Goal: Task Accomplishment & Management: Complete application form

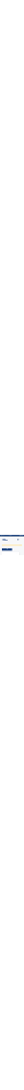
scroll to position [166, 0]
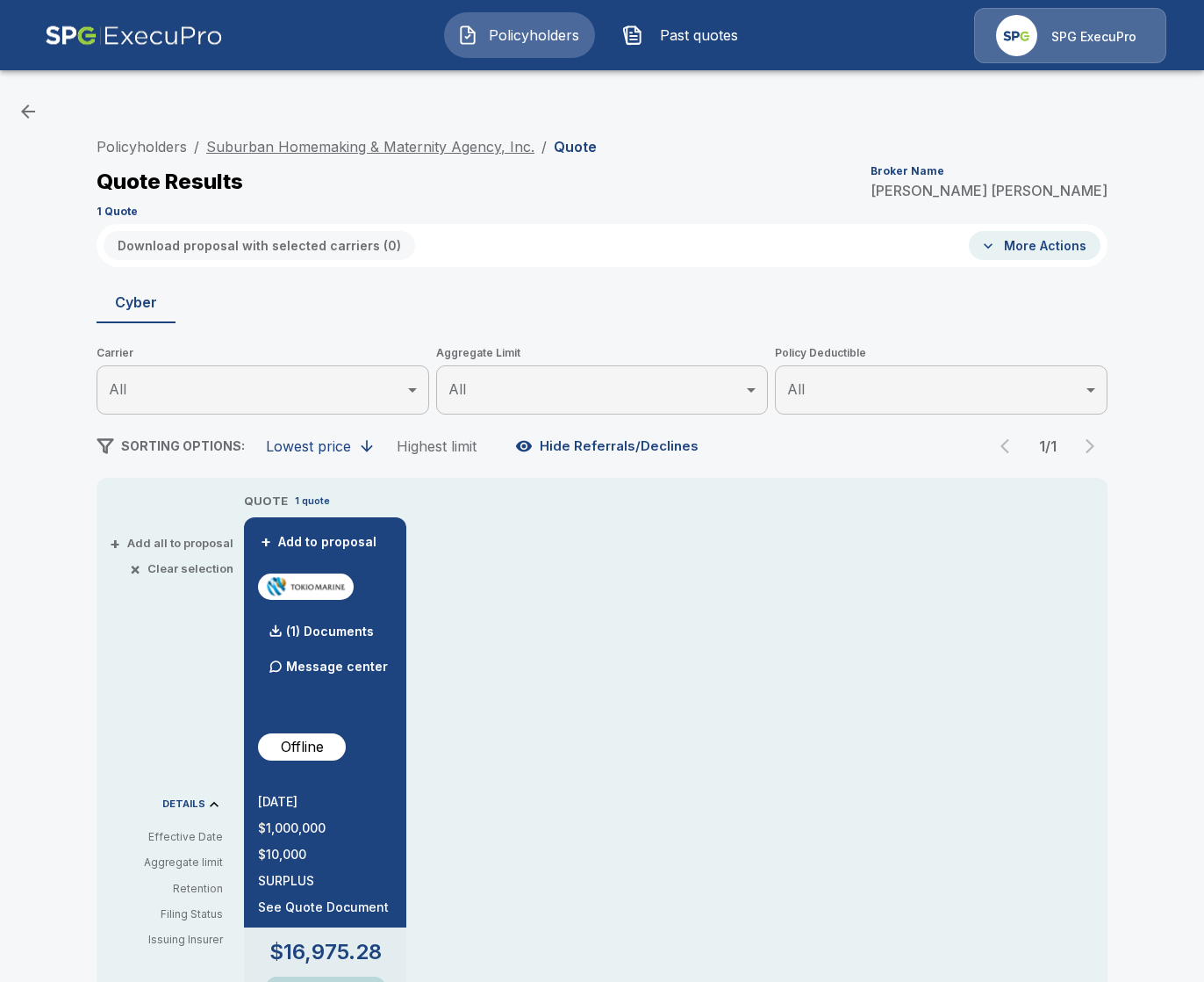
click at [304, 142] on link "Suburban Homemaking & Maternity Agency, Inc." at bounding box center [370, 146] width 328 height 17
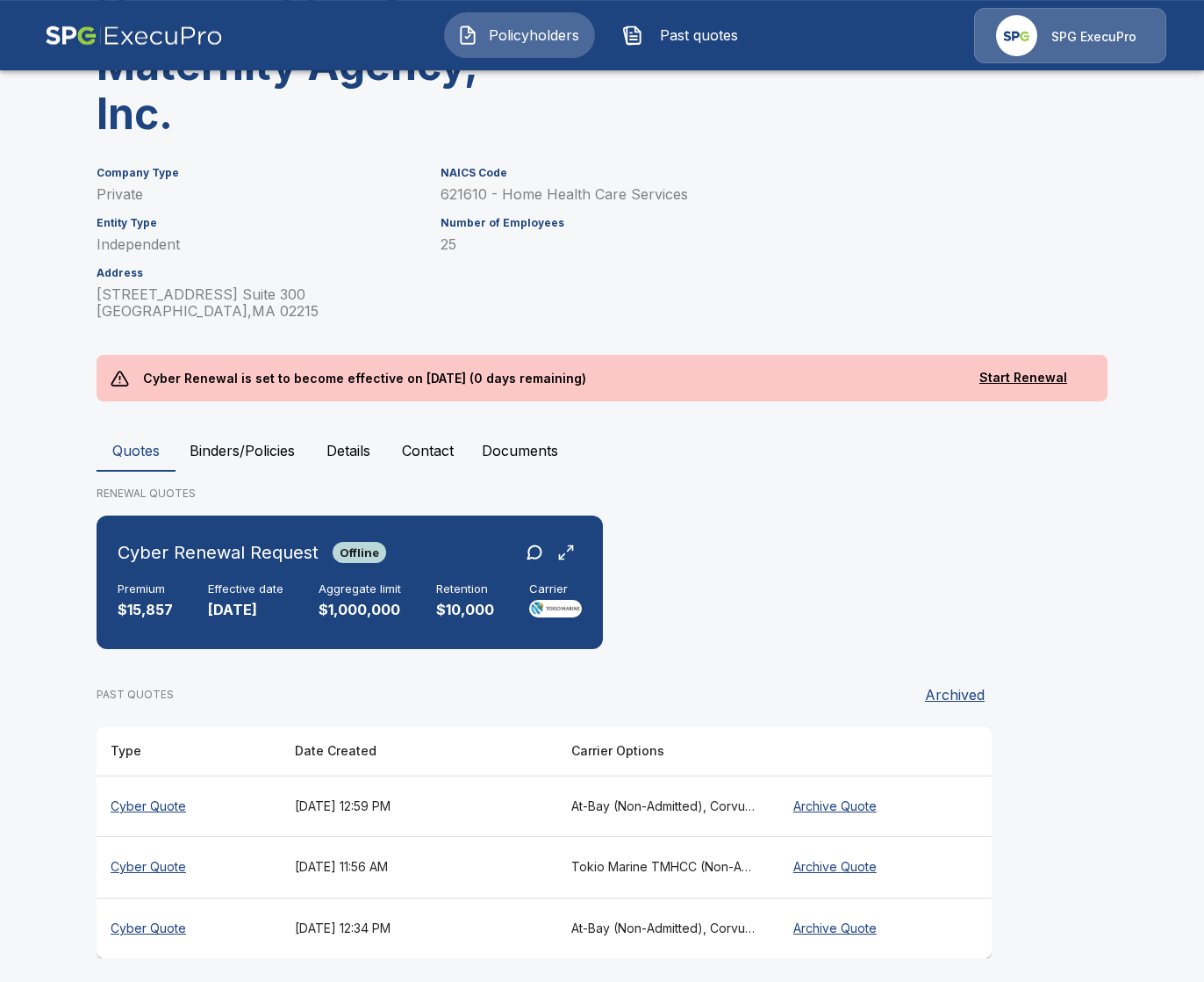
scroll to position [250, 0]
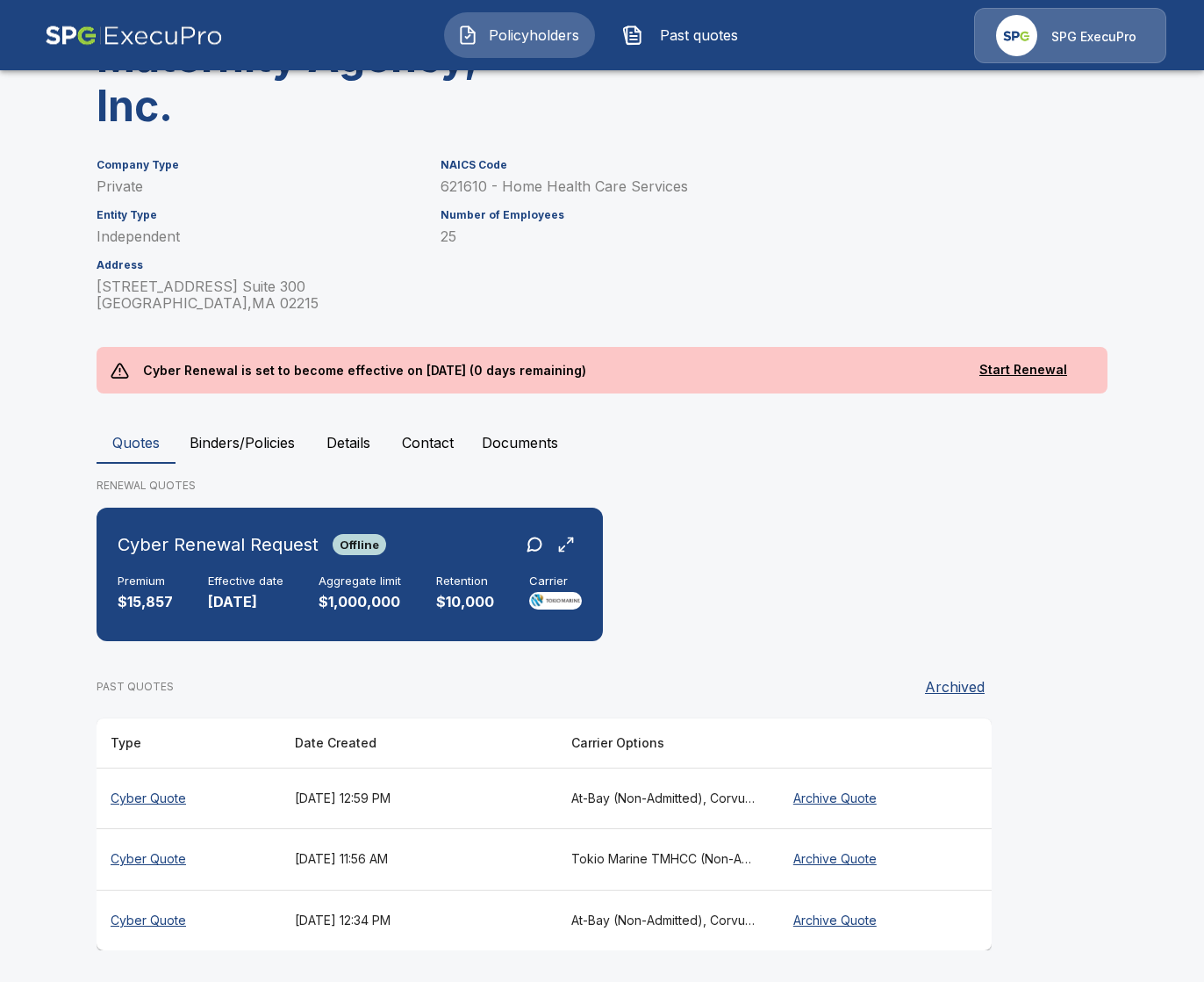
click at [237, 408] on div "Policyholders / Suburban Homemaking & Maternity Agency, Inc. Suburban Homemakin…" at bounding box center [602, 400] width 1053 height 1167
click at [237, 427] on button "Binders/Policies" at bounding box center [241, 442] width 133 height 42
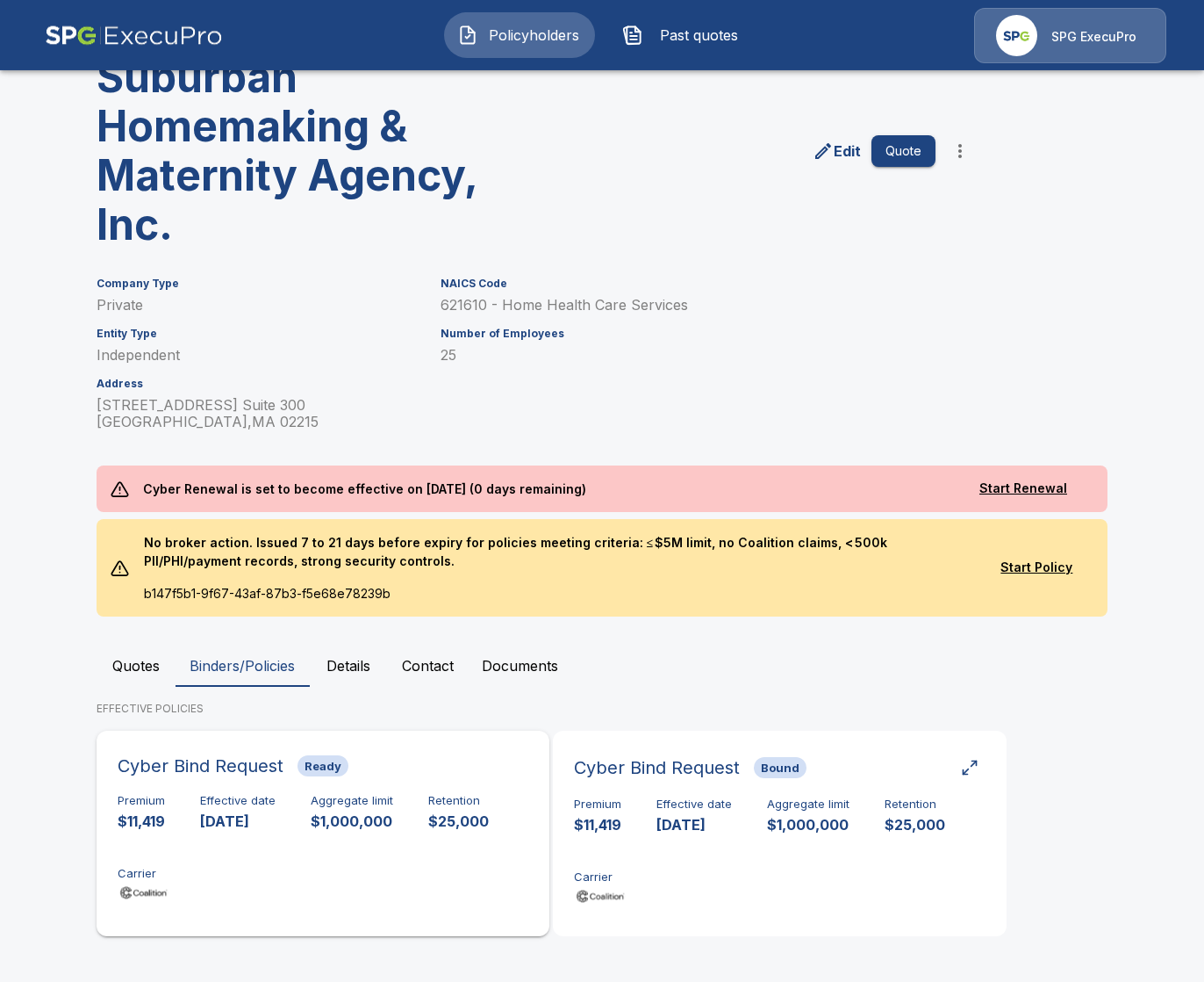
scroll to position [132, 0]
click at [271, 866] on div "Premium $11,419 Effective date 9/10/2025 Aggregate limit $1,000,000 Retention $…" at bounding box center [323, 849] width 411 height 111
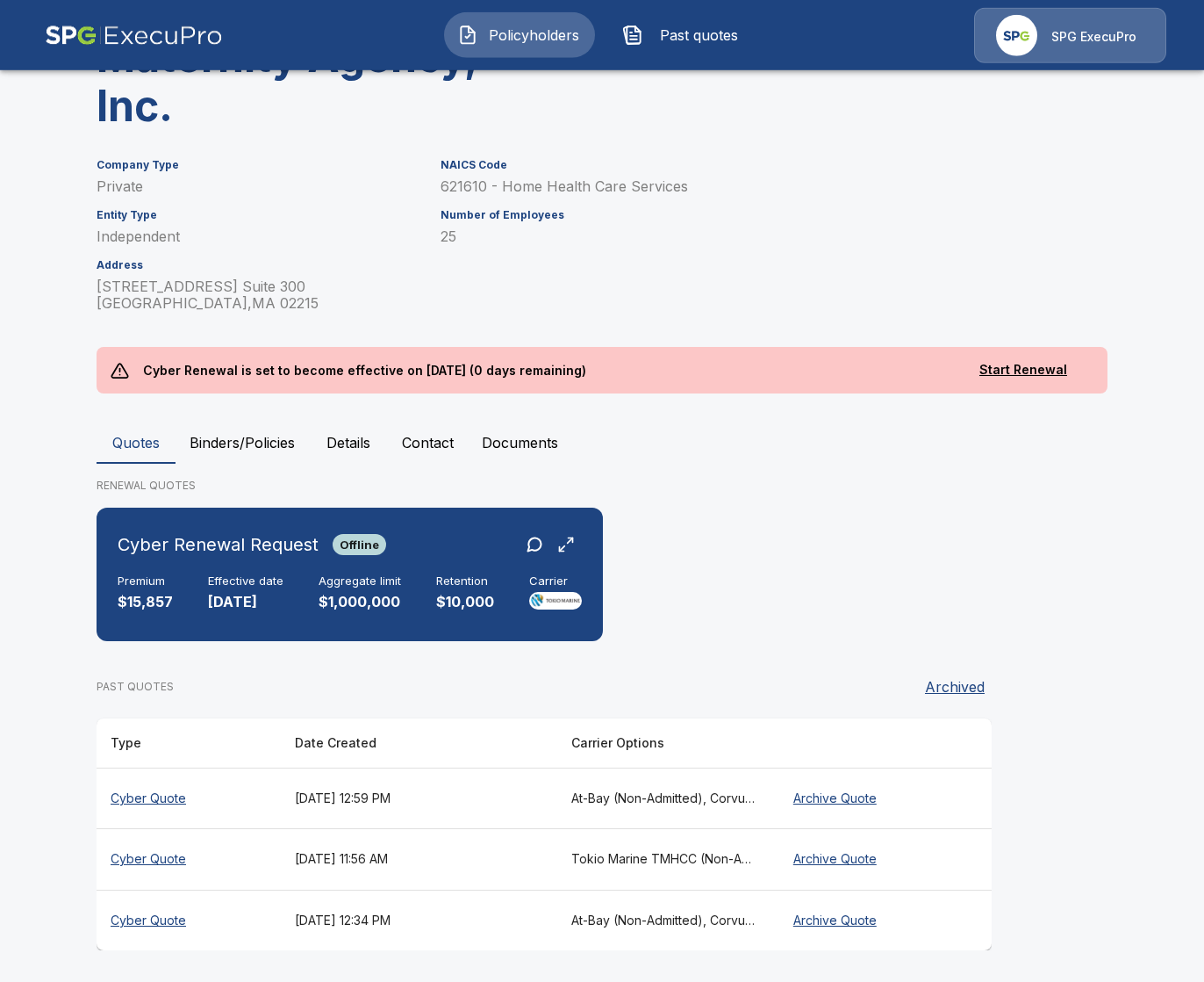
scroll to position [250, 0]
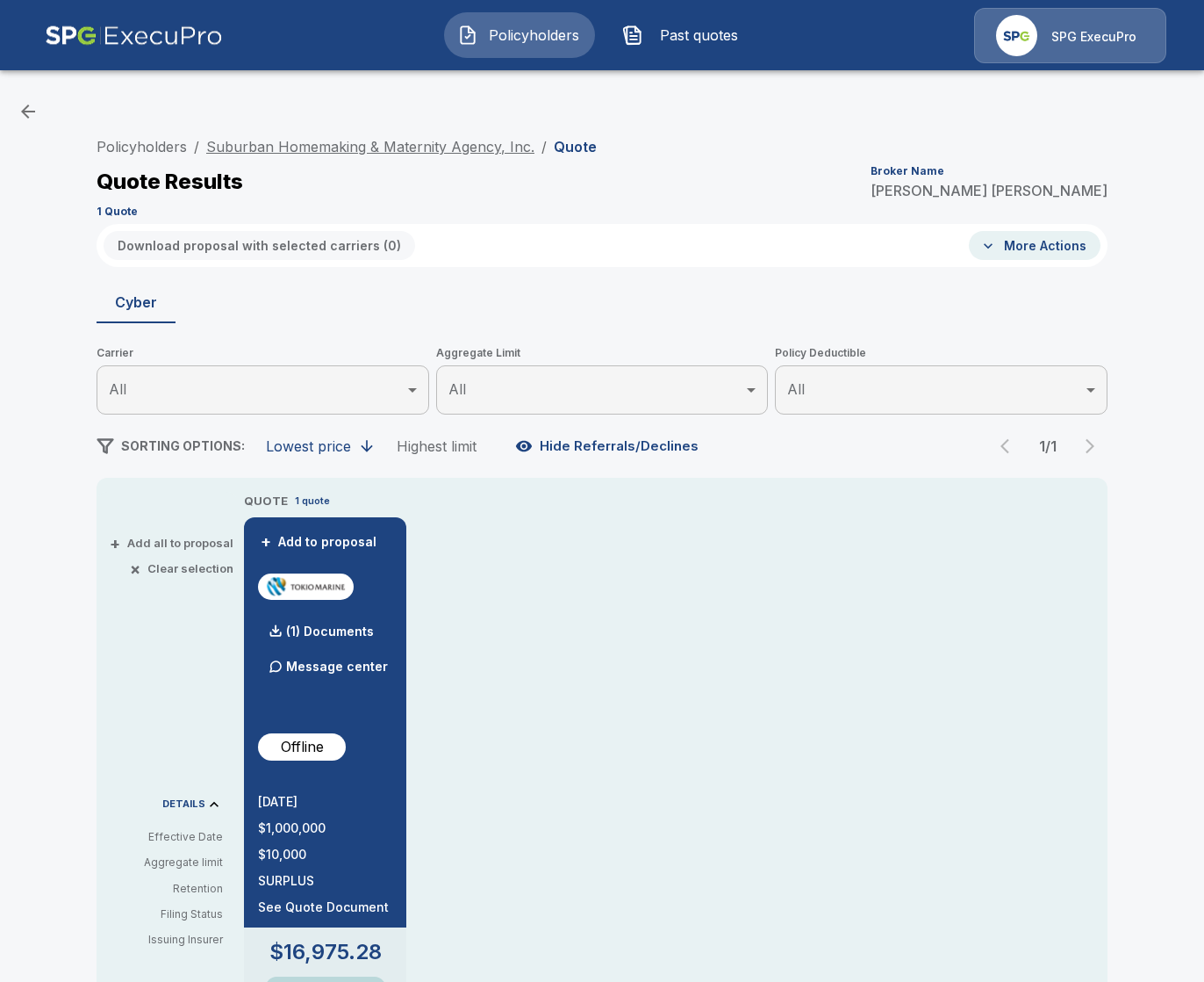
click at [353, 142] on link "Suburban Homemaking & Maternity Agency, Inc." at bounding box center [370, 146] width 328 height 17
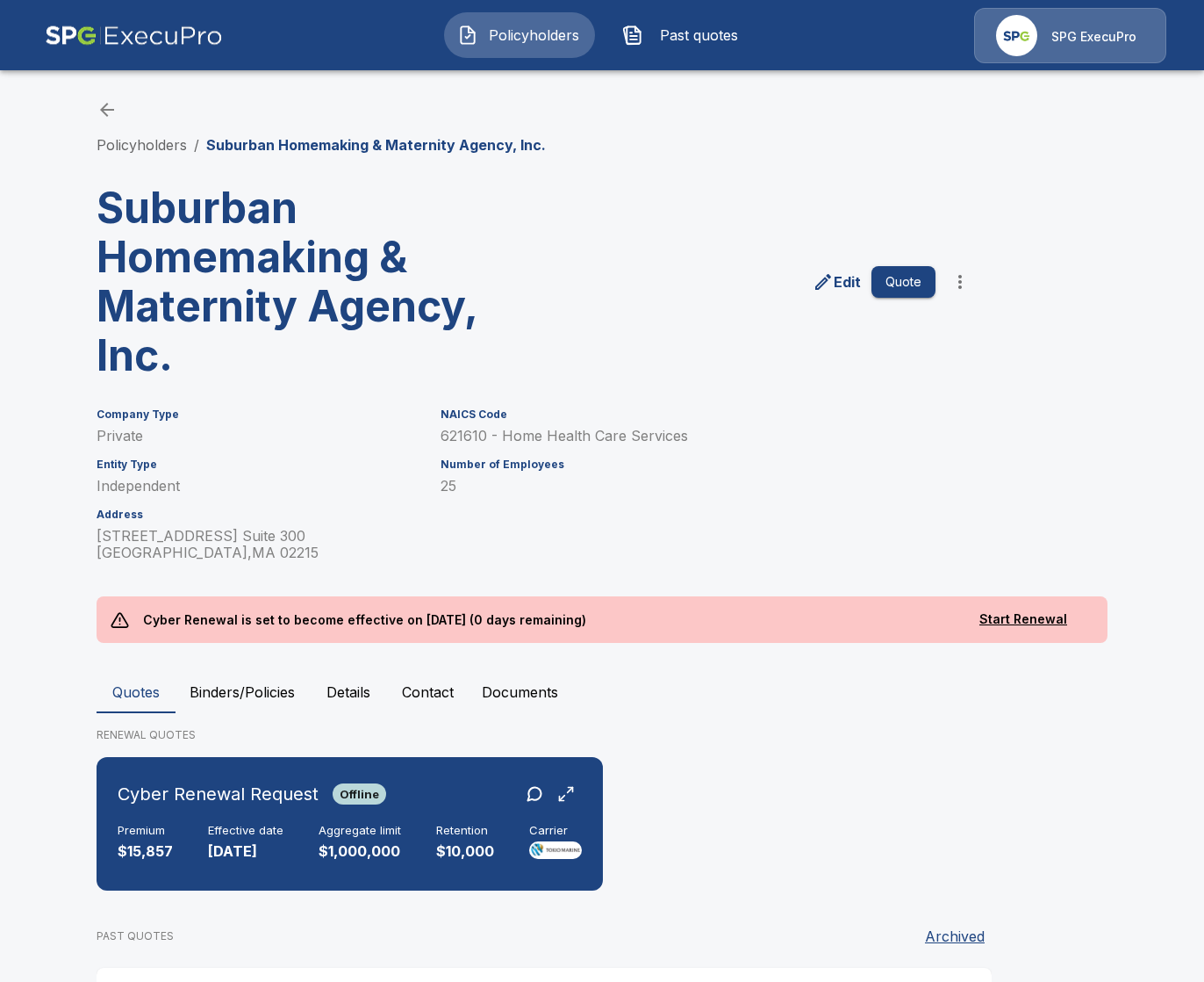
click at [246, 669] on div "Policyholders / Suburban Homemaking & Maternity Agency, Inc. Suburban Homemakin…" at bounding box center [602, 650] width 1053 height 1167
click at [230, 683] on button "Binders/Policies" at bounding box center [241, 692] width 133 height 42
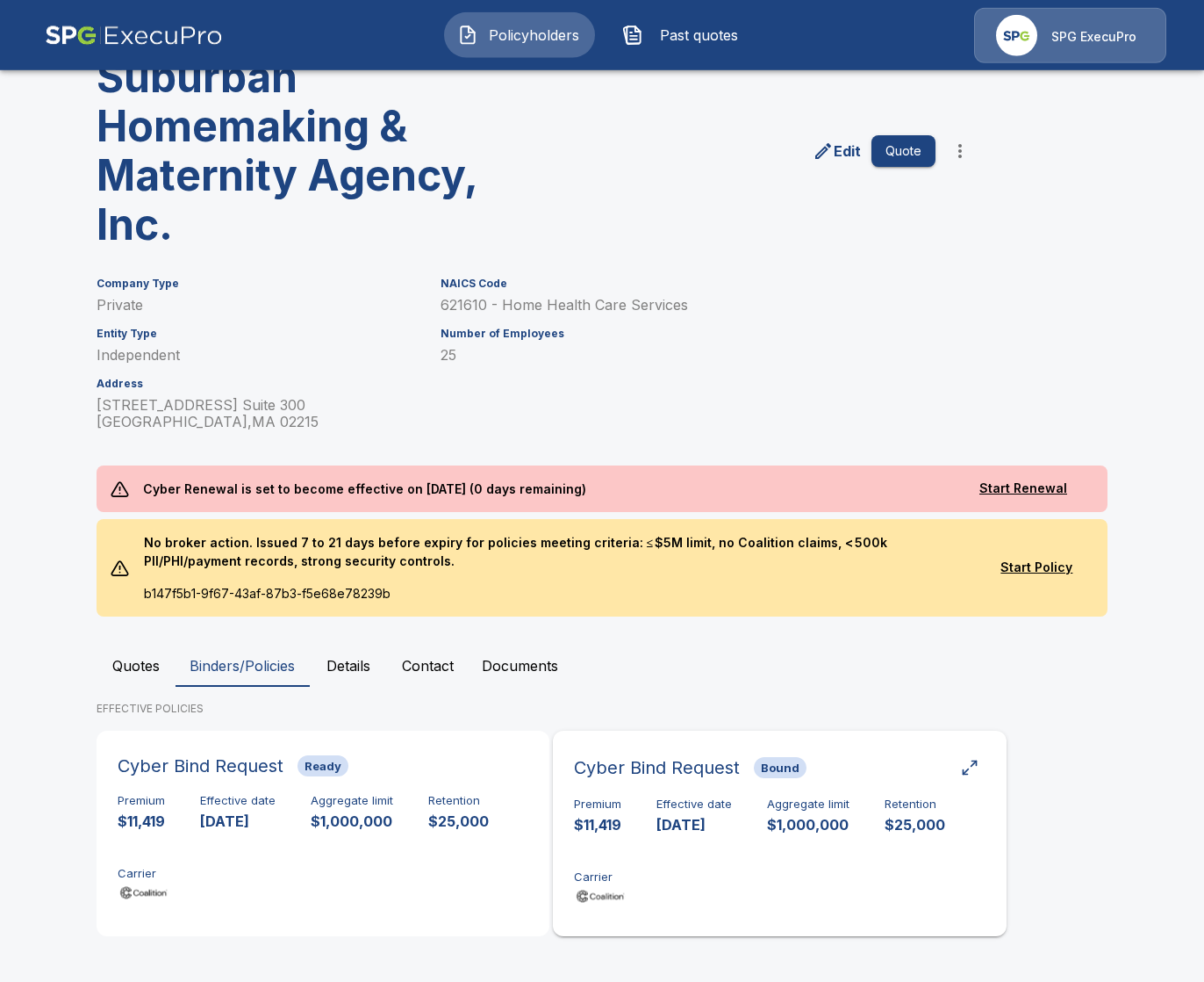
scroll to position [132, 0]
click at [869, 838] on div "Premium $11,419 Effective date 9/10/2025 Aggregate limit $1,000,000 Retention $…" at bounding box center [779, 852] width 411 height 111
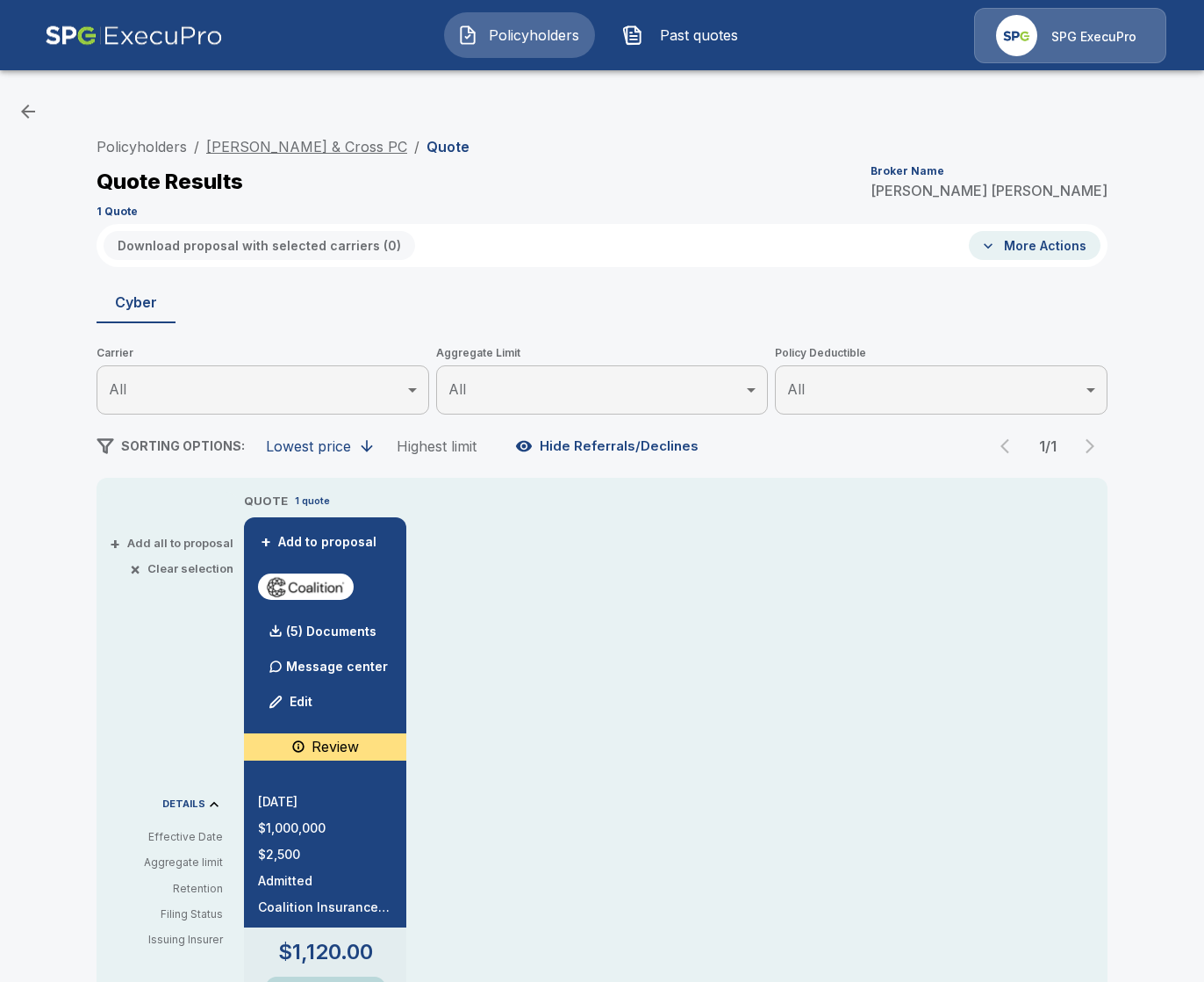
click at [304, 147] on link "Dunaway & Cross PC" at bounding box center [307, 146] width 201 height 17
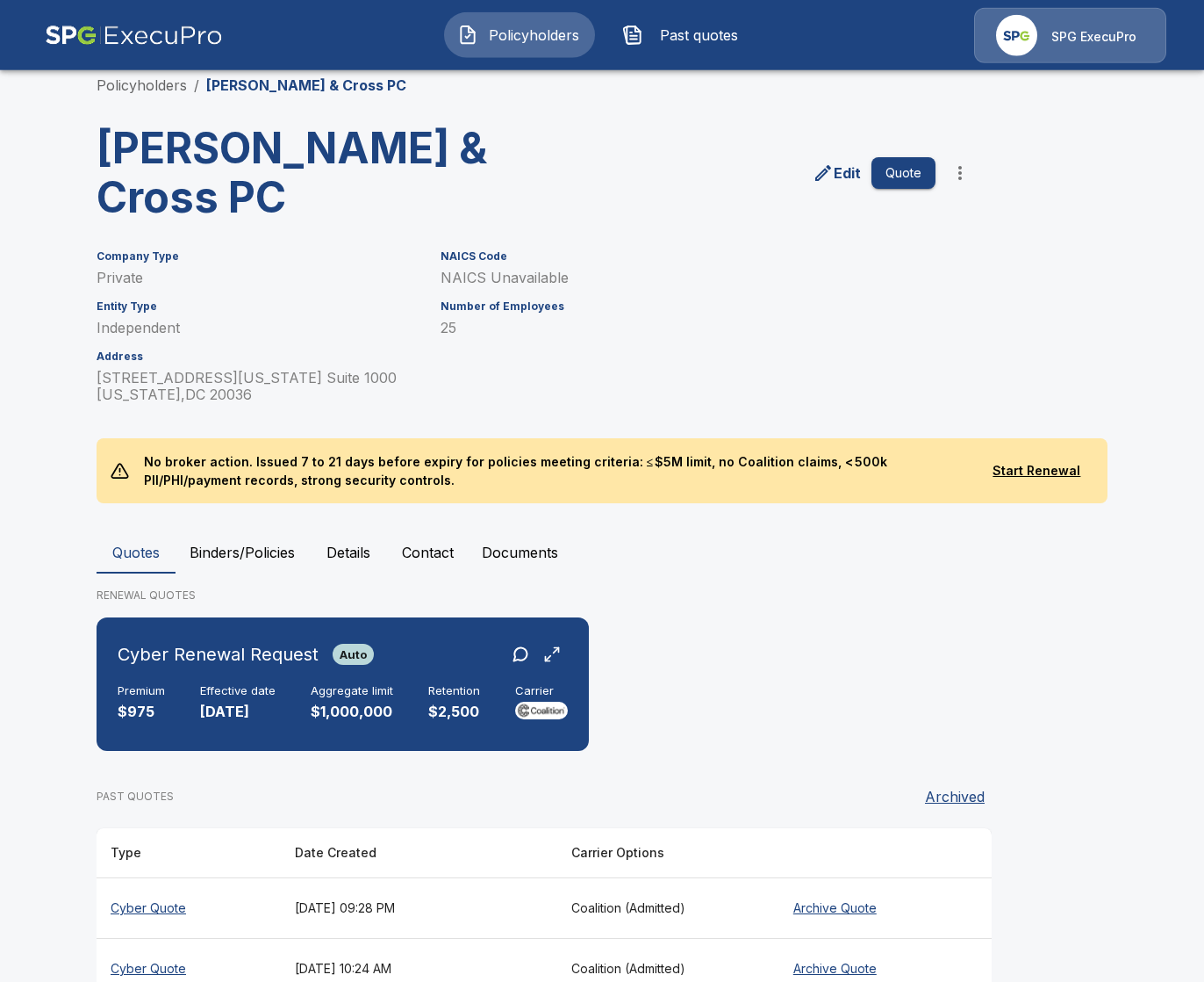
scroll to position [60, 0]
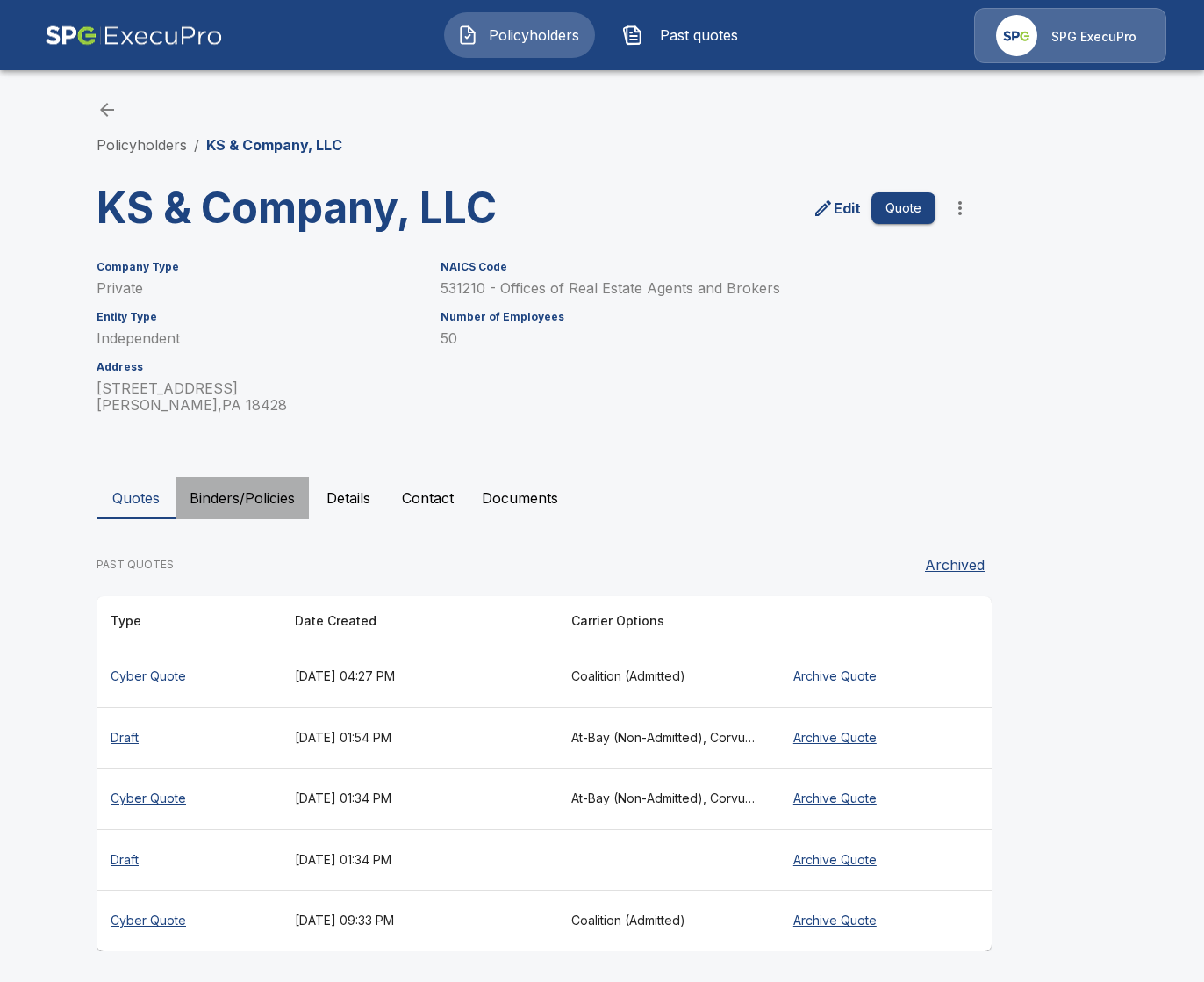
click at [289, 499] on button "Binders/Policies" at bounding box center [241, 497] width 133 height 42
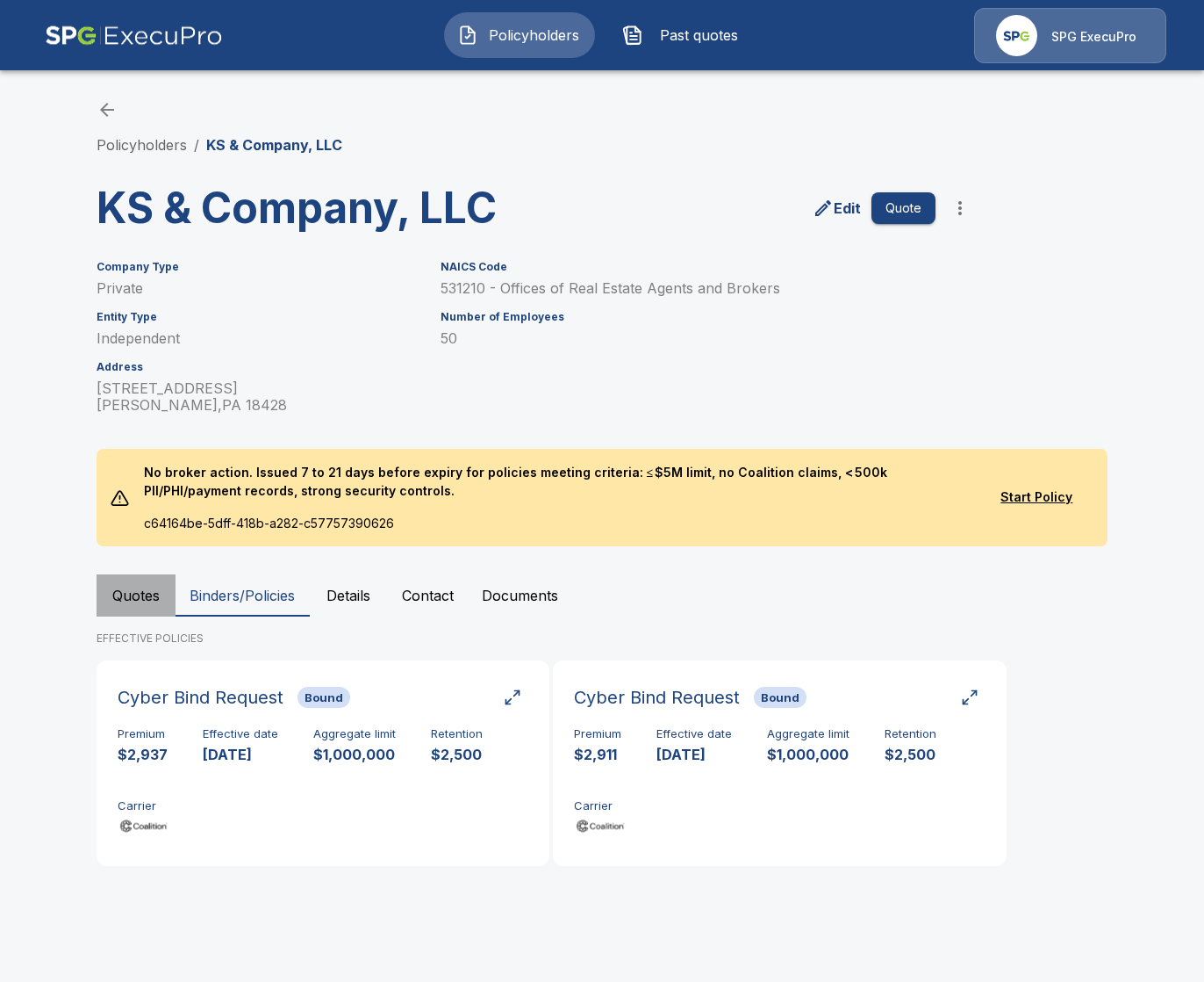
click at [135, 611] on button "Quotes" at bounding box center [135, 595] width 79 height 42
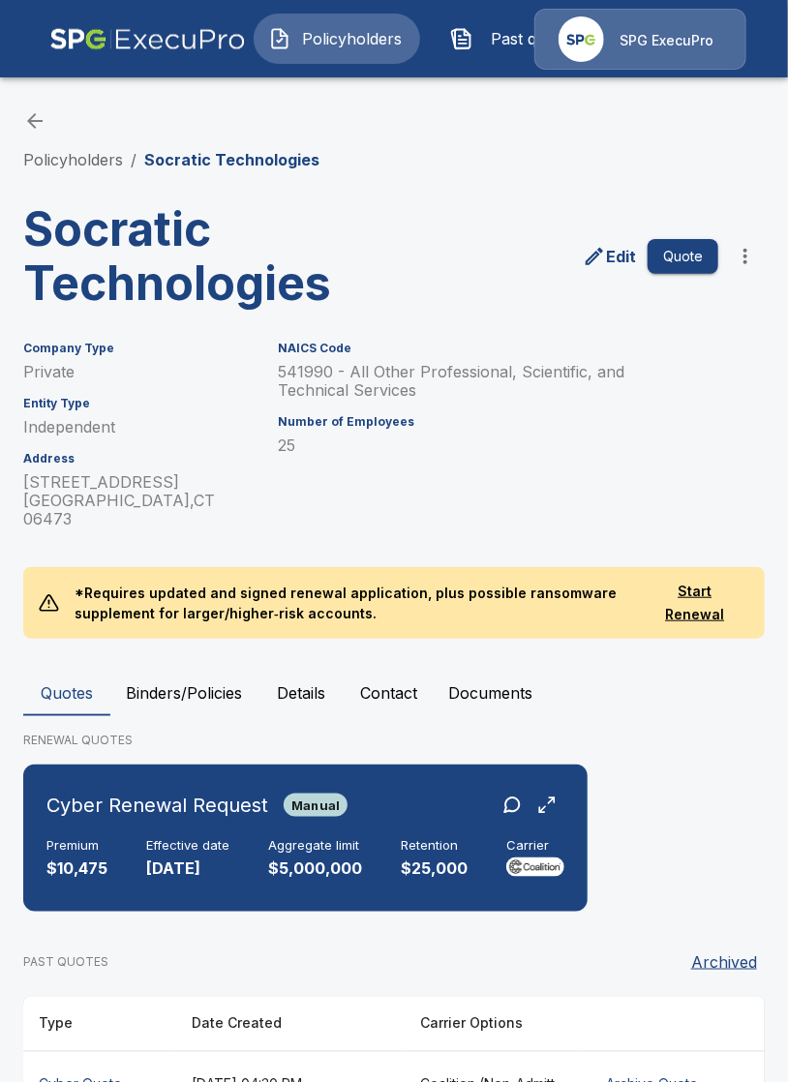
click at [104, 172] on div "Policyholders / Socratic Technologies Socratic Technologies Edit Quote Company …" at bounding box center [394, 681] width 788 height 1216
click at [104, 151] on link "Policyholders" at bounding box center [73, 159] width 100 height 19
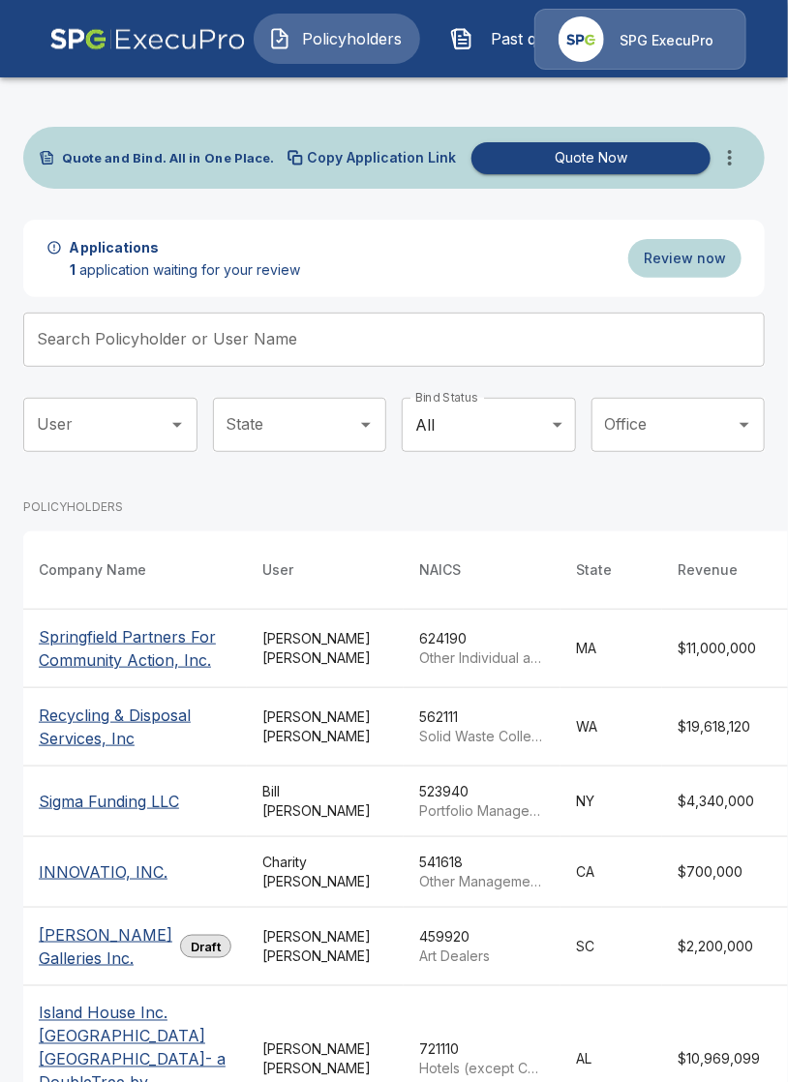
click at [289, 331] on input "Search Policyholder or User Name" at bounding box center [383, 339] width 720 height 54
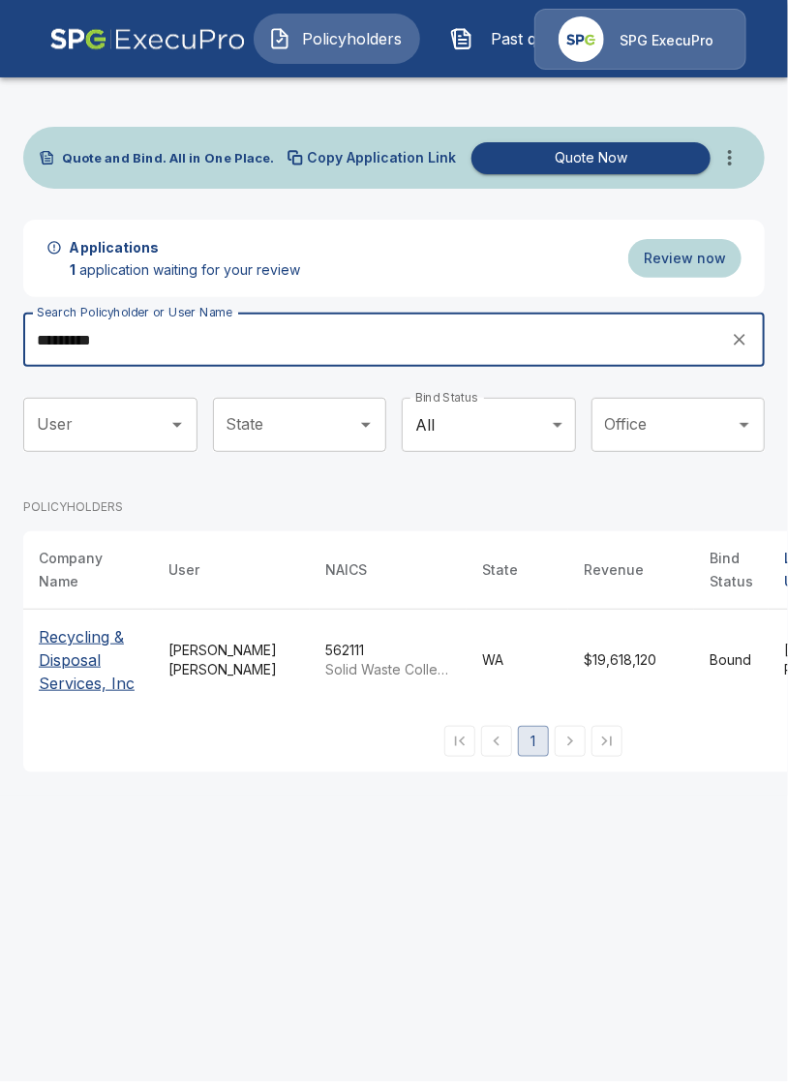
type input "*********"
click at [74, 679] on p "Recycling & Disposal Services, Inc" at bounding box center [88, 660] width 99 height 70
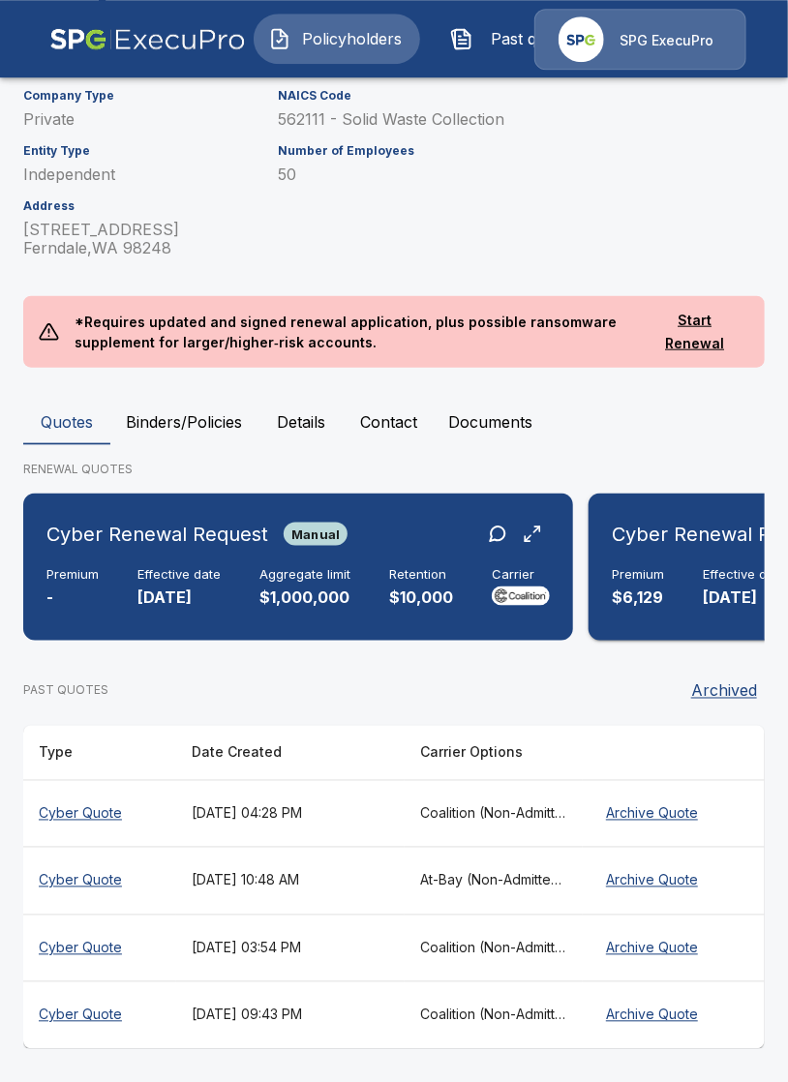
scroll to position [309, 0]
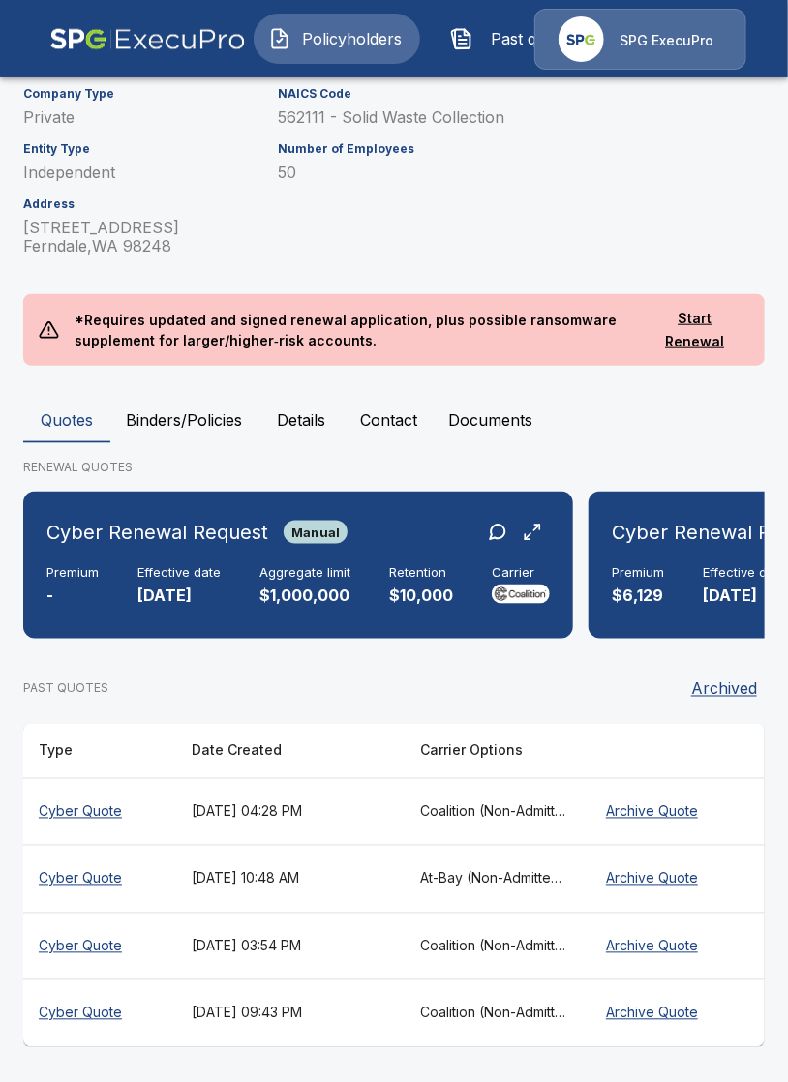
click at [261, 643] on div "Cyber Renewal Request Manual Premium - Effective date [DATE] Aggregate limit $1…" at bounding box center [393, 572] width 741 height 163
click at [204, 397] on button "Binders/Policies" at bounding box center [183, 420] width 147 height 46
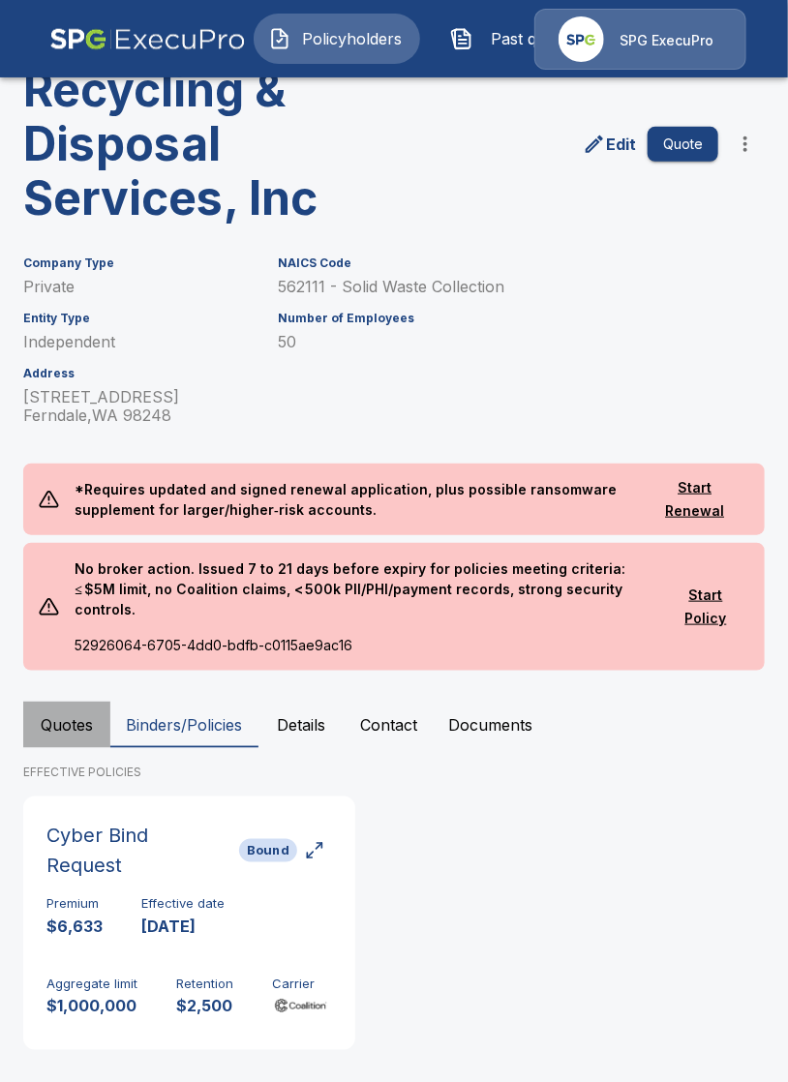
click at [63, 710] on button "Quotes" at bounding box center [66, 724] width 87 height 46
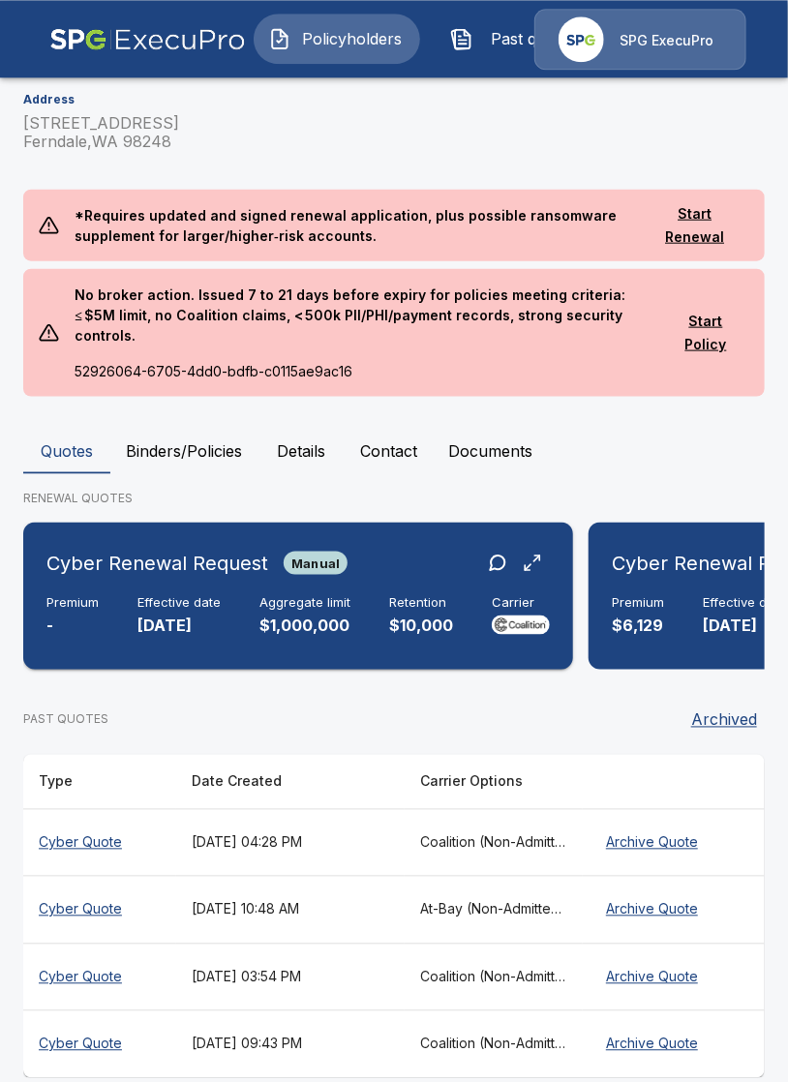
scroll to position [424, 0]
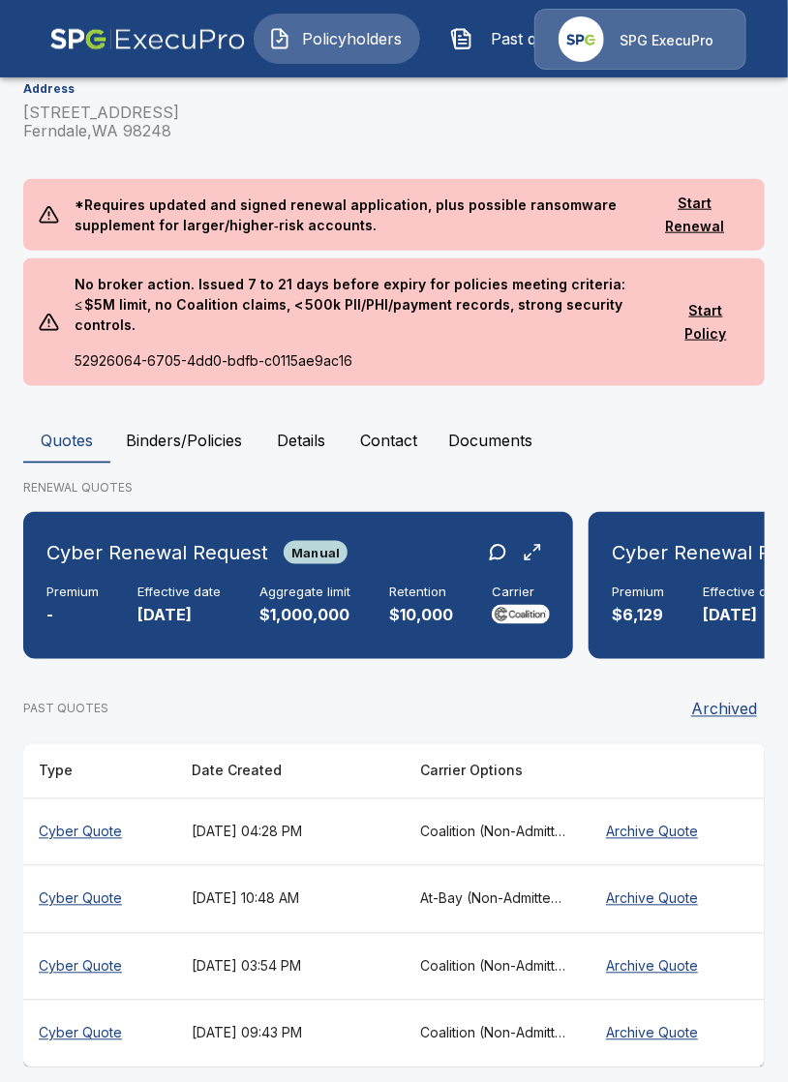
drag, startPoint x: 389, startPoint y: 641, endPoint x: 461, endPoint y: 640, distance: 72.6
click at [461, 640] on div "Cyber Renewal Request Manual Premium - Effective date 9/12/2025 Aggregate limit…" at bounding box center [393, 593] width 741 height 163
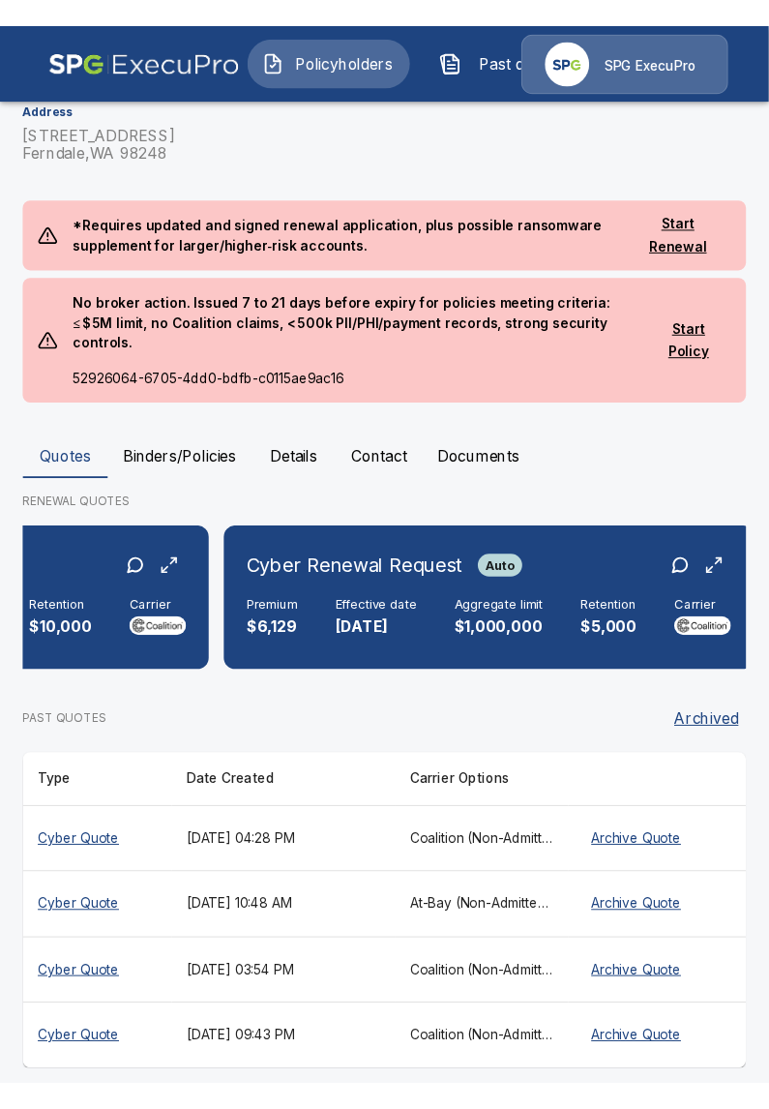
scroll to position [0, 0]
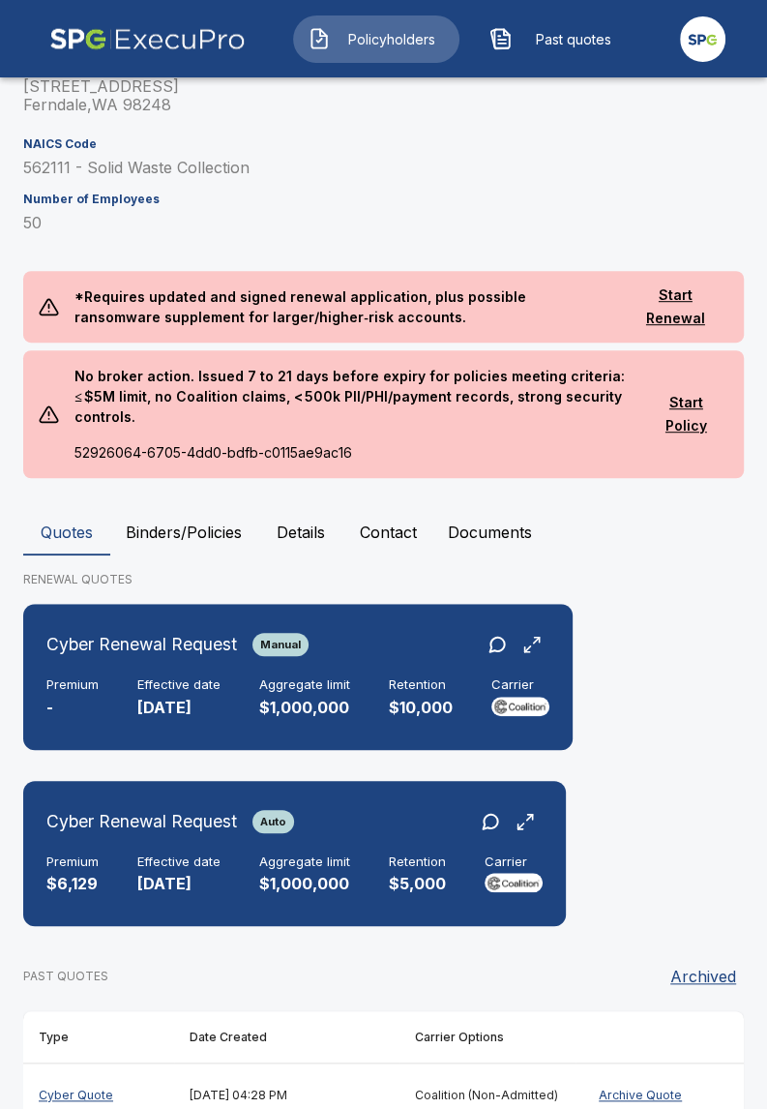
click at [0, 732] on main "Policyholders / Recycling & Disposal Services, Inc Recycling & Disposal Service…" at bounding box center [383, 466] width 767 height 1780
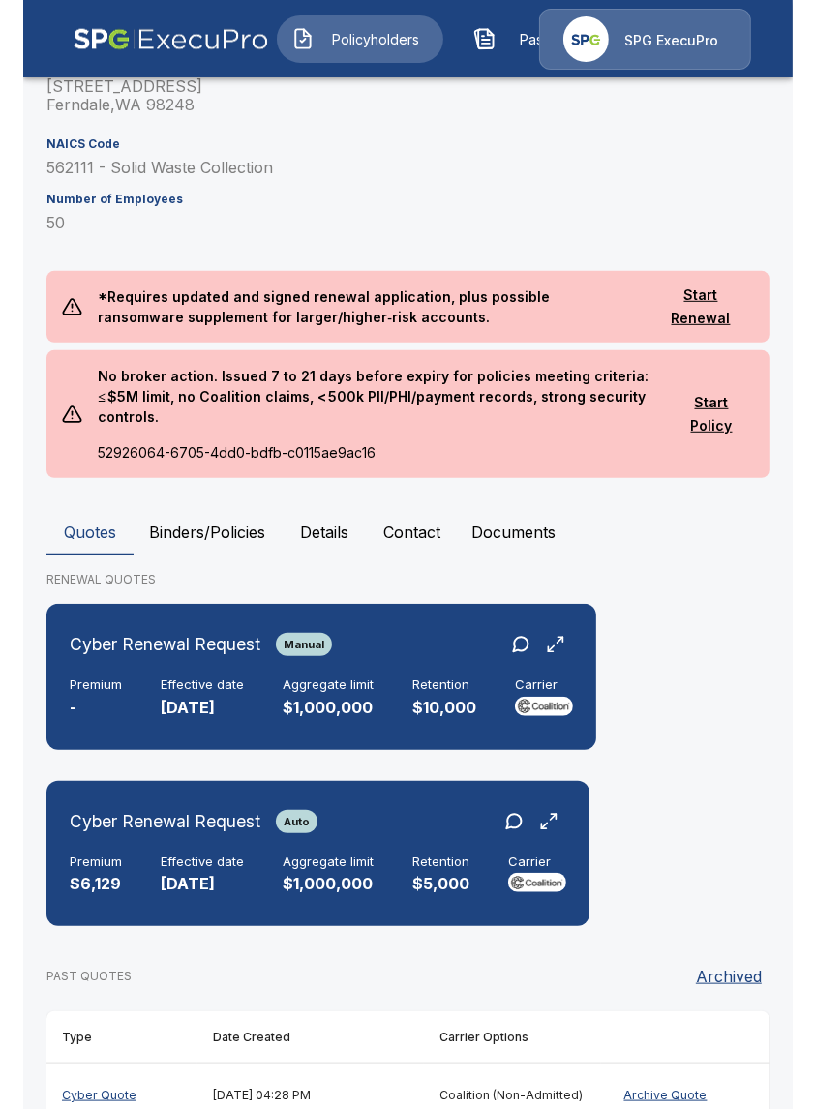
scroll to position [398, 0]
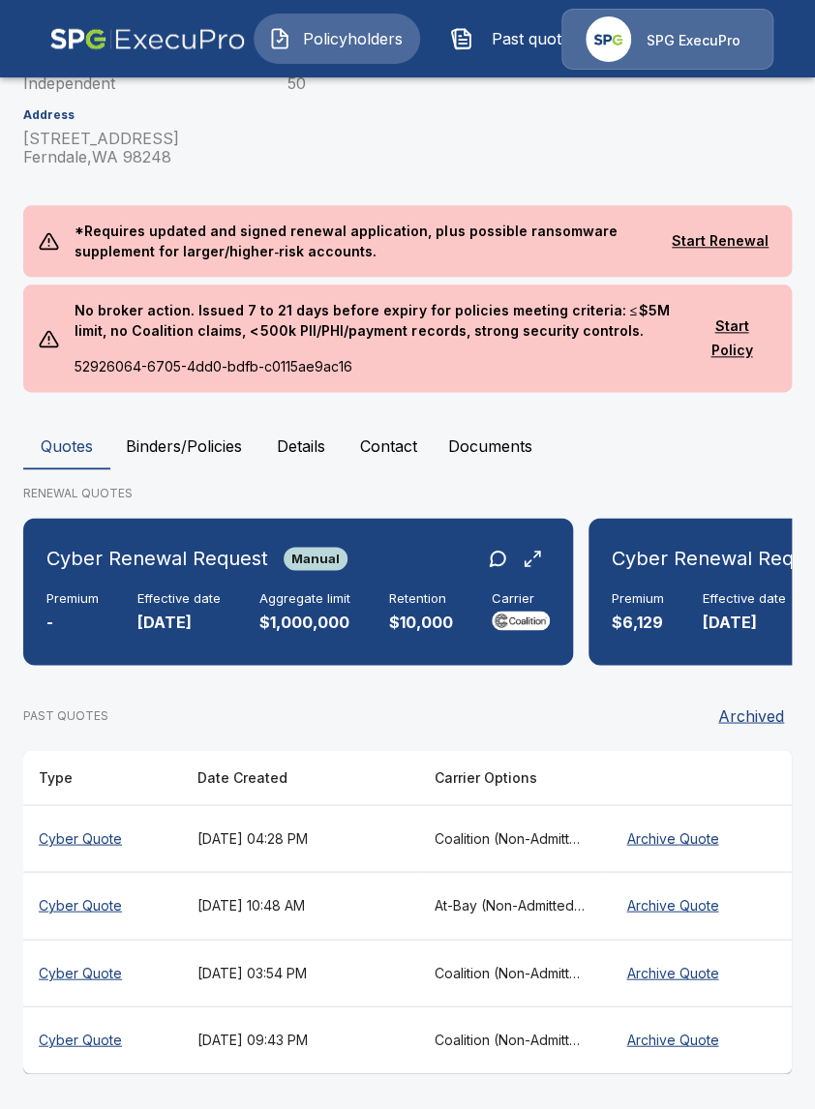
click at [466, 691] on div "PAST QUOTES Archived Type Date Created Carrier Options Cyber Quote September 1,…" at bounding box center [407, 876] width 768 height 393
click at [365, 628] on div "Premium - Effective date 9/12/2025 Aggregate limit $1,000,000 Retention $10,000…" at bounding box center [297, 612] width 503 height 43
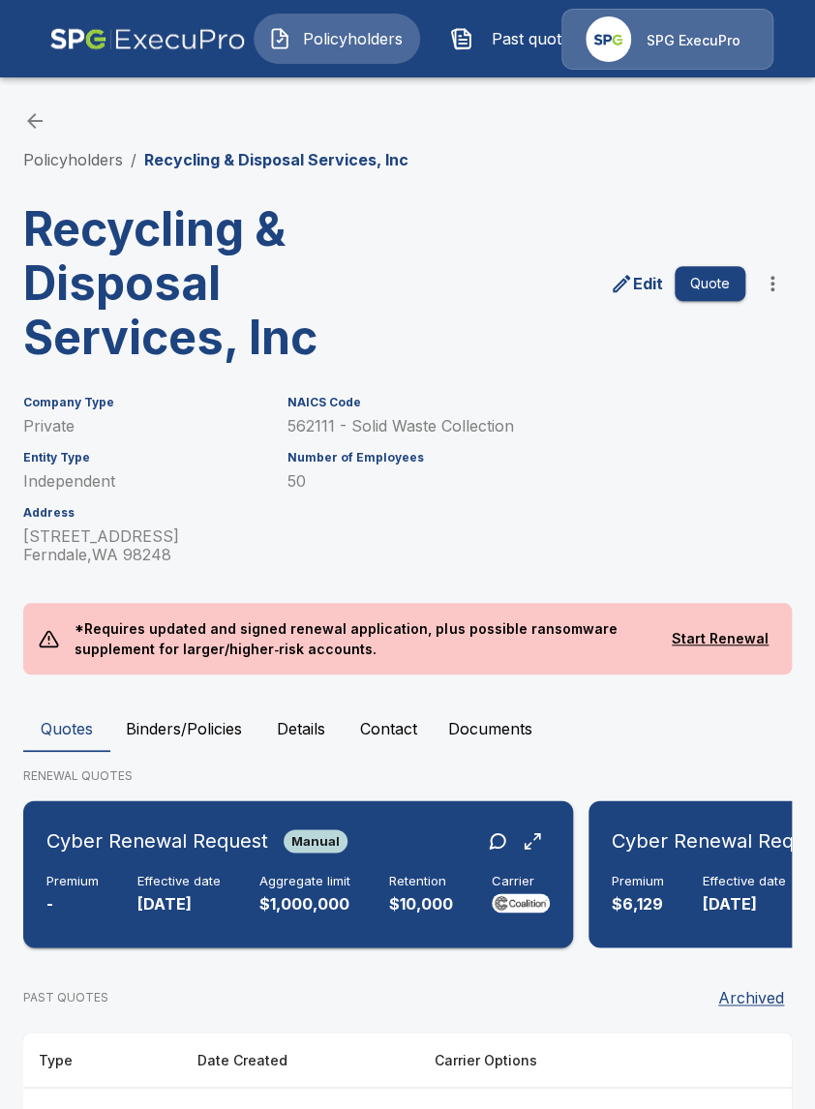
click at [415, 891] on div "Retention $10,000" at bounding box center [421, 895] width 64 height 43
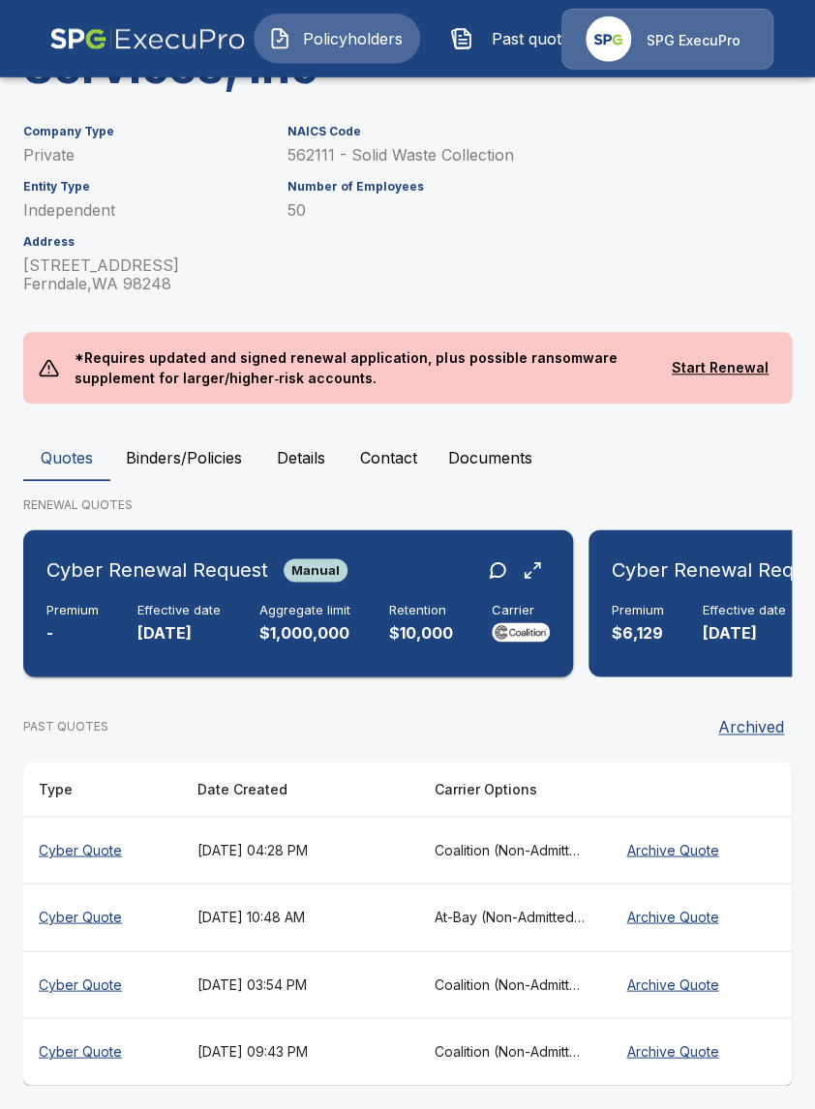
scroll to position [283, 0]
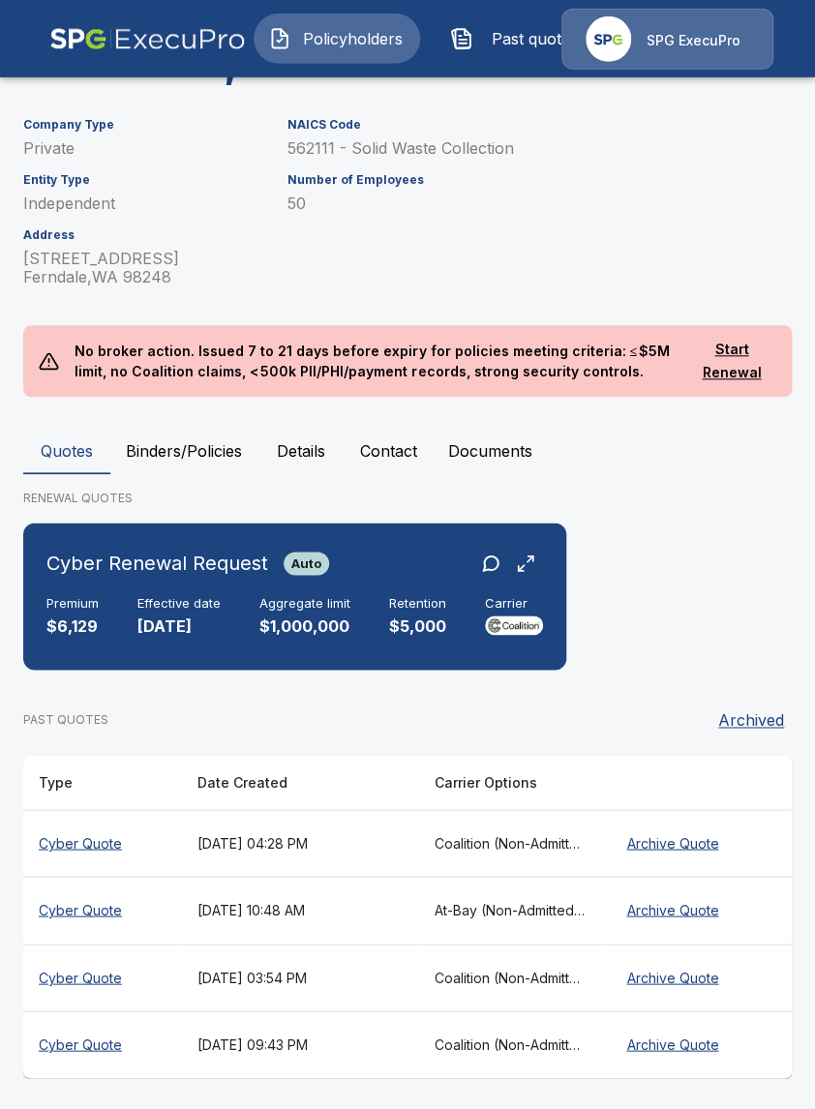
scroll to position [283, 0]
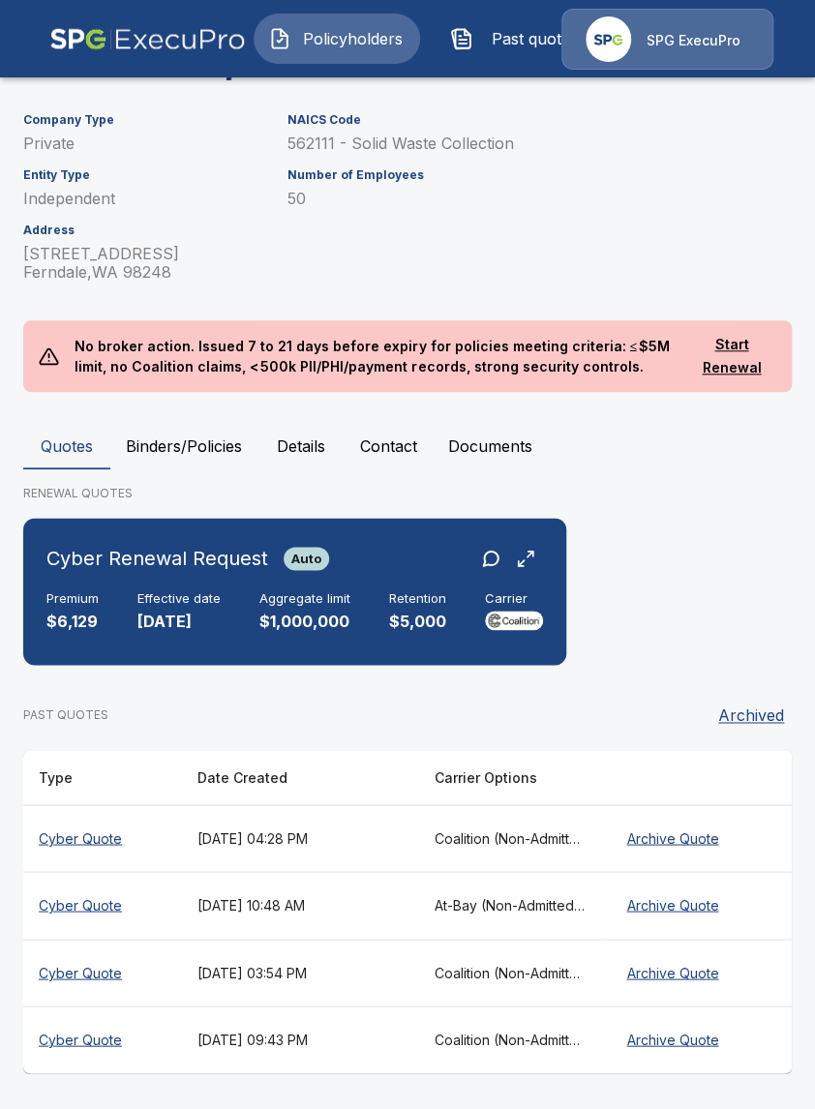
click at [394, 729] on div "PAST QUOTES Archived" at bounding box center [407, 715] width 768 height 39
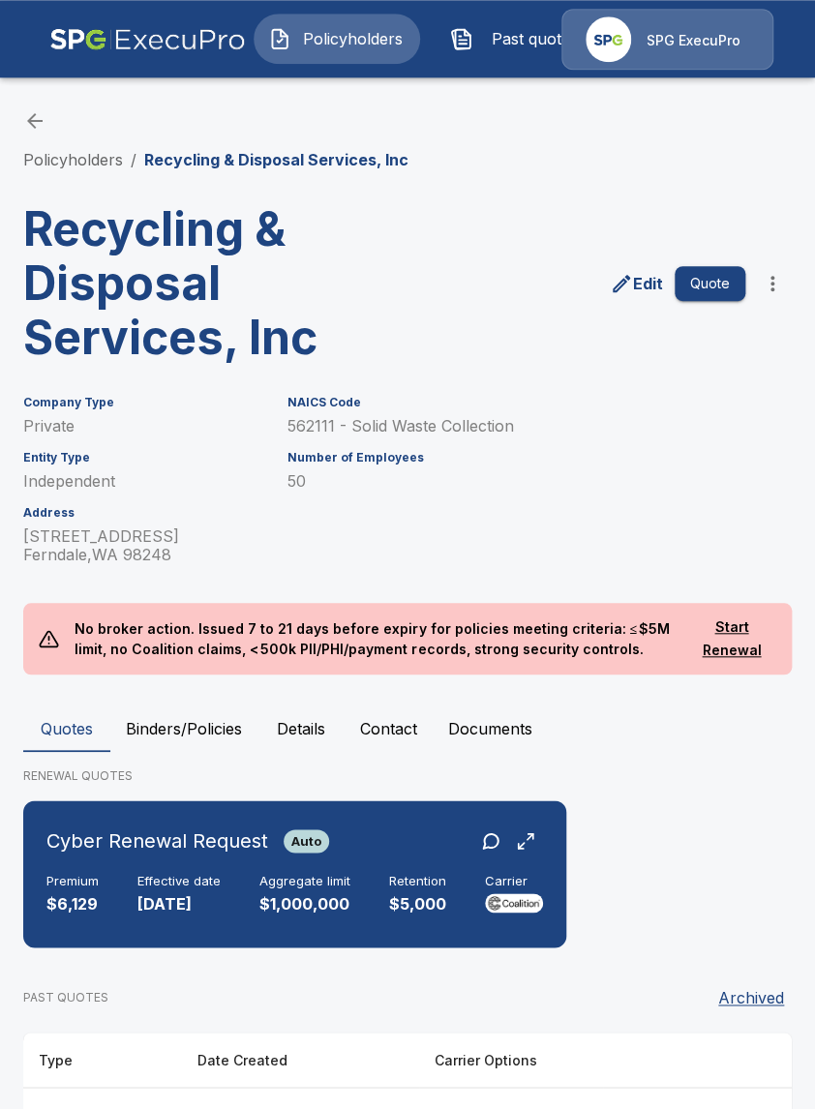
scroll to position [0, 0]
click at [110, 159] on link "Policyholders" at bounding box center [73, 159] width 100 height 19
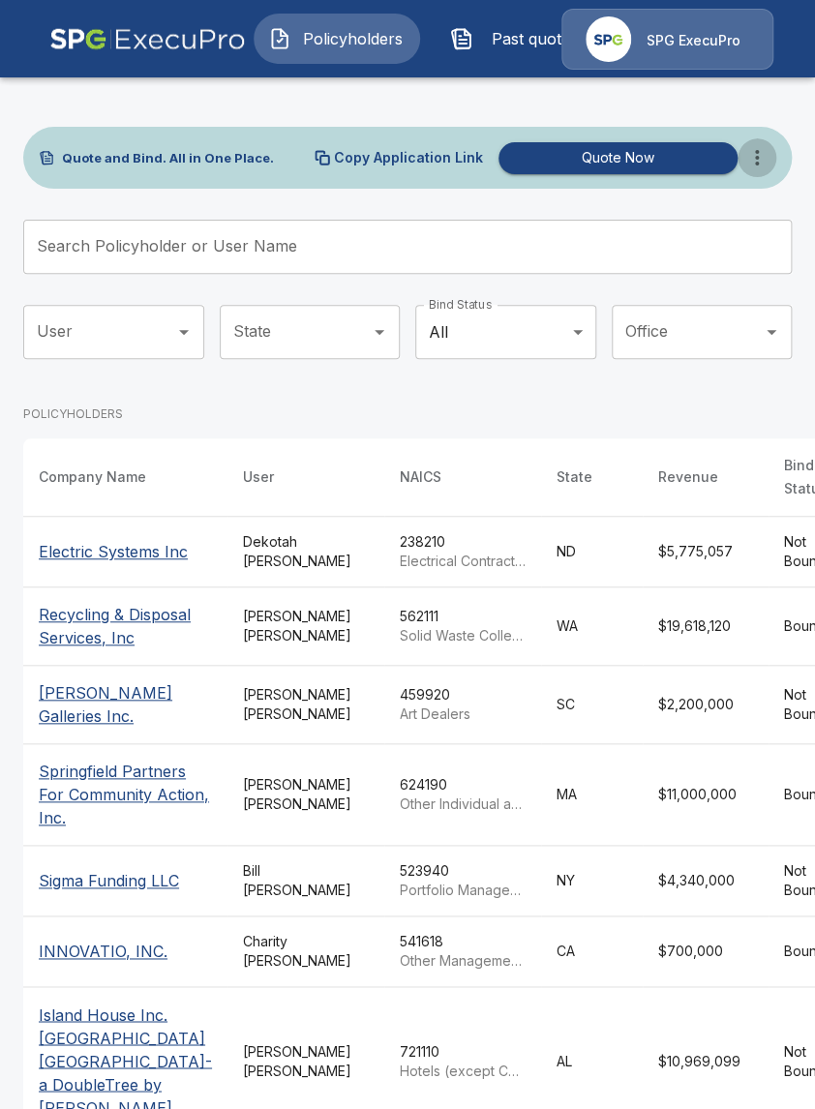
click at [767, 173] on button "more" at bounding box center [756, 157] width 39 height 39
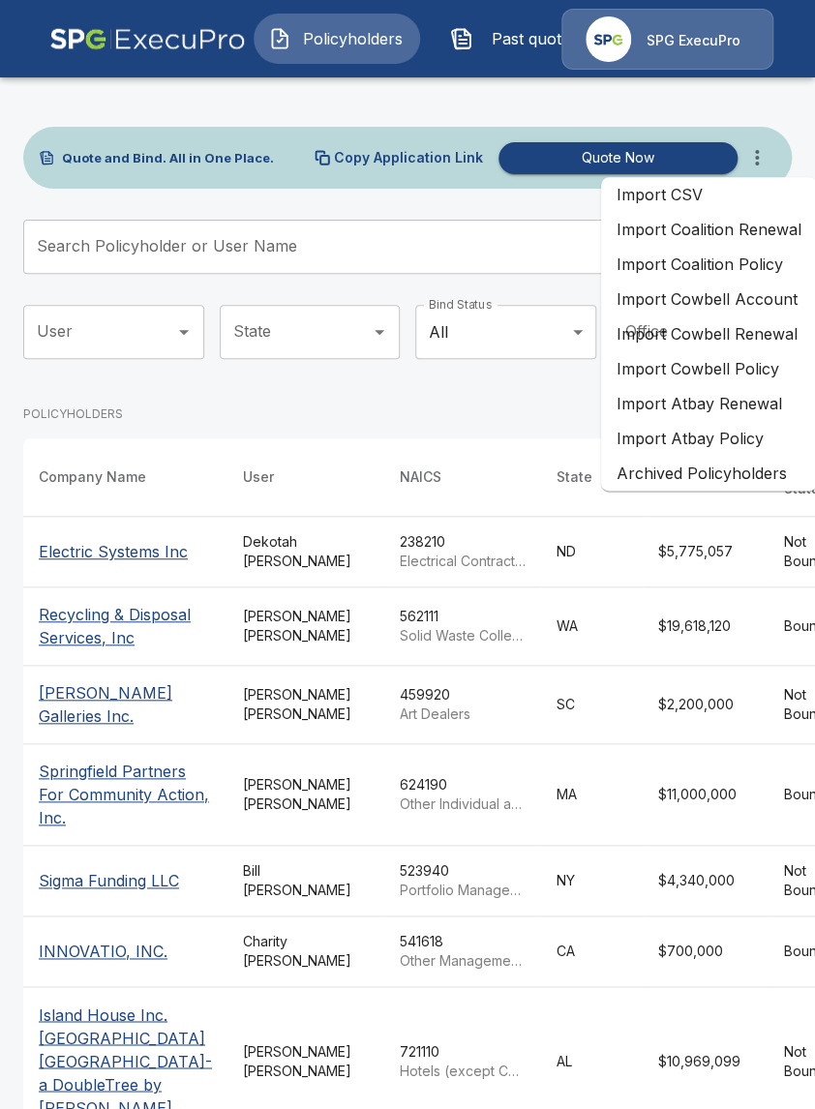
click at [746, 242] on li "Import Coalition Renewal" at bounding box center [709, 229] width 216 height 35
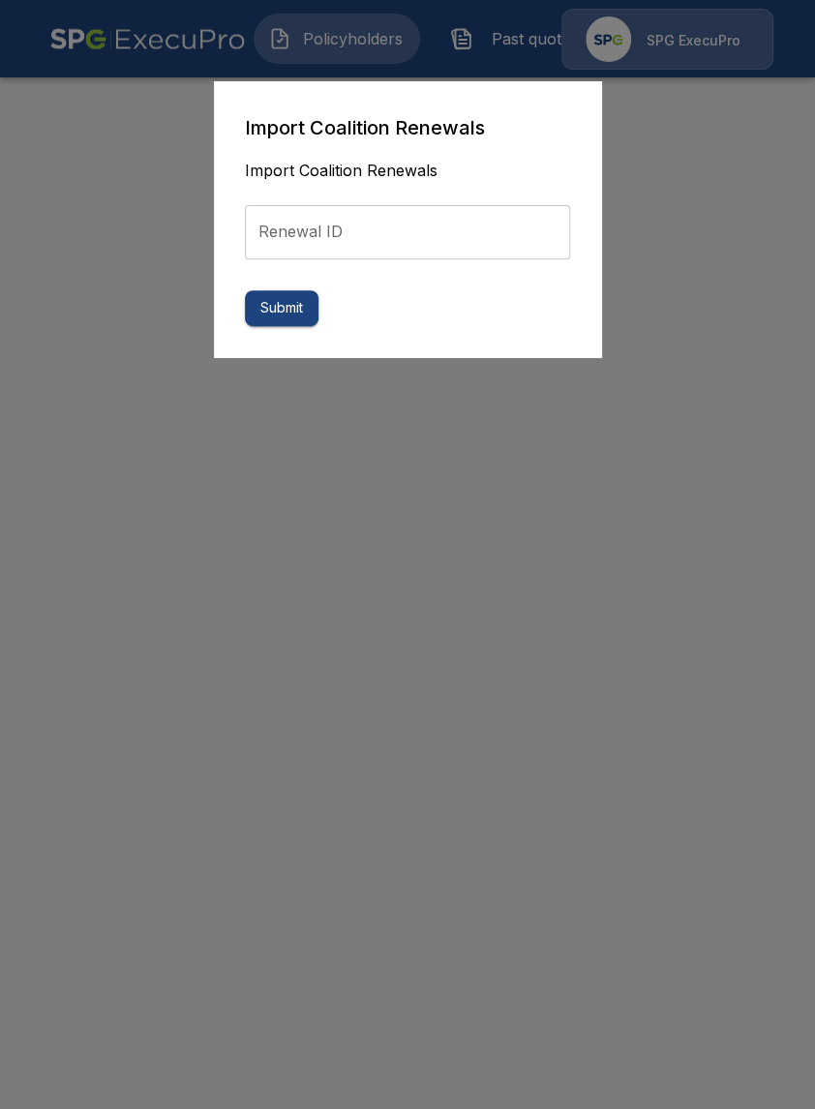
click at [354, 237] on input "Renewal ID" at bounding box center [407, 232] width 325 height 54
paste input "**********"
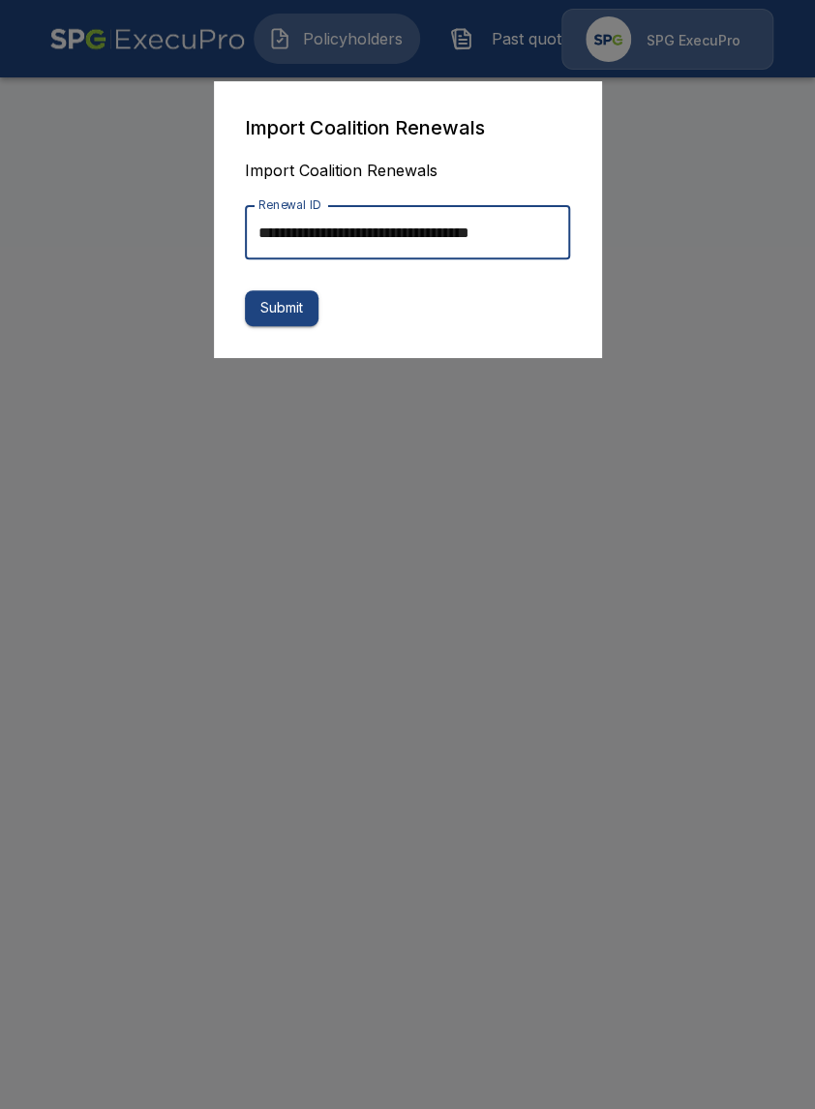
scroll to position [0, 17]
type input "**********"
click at [293, 307] on button "Submit" at bounding box center [282, 308] width 74 height 36
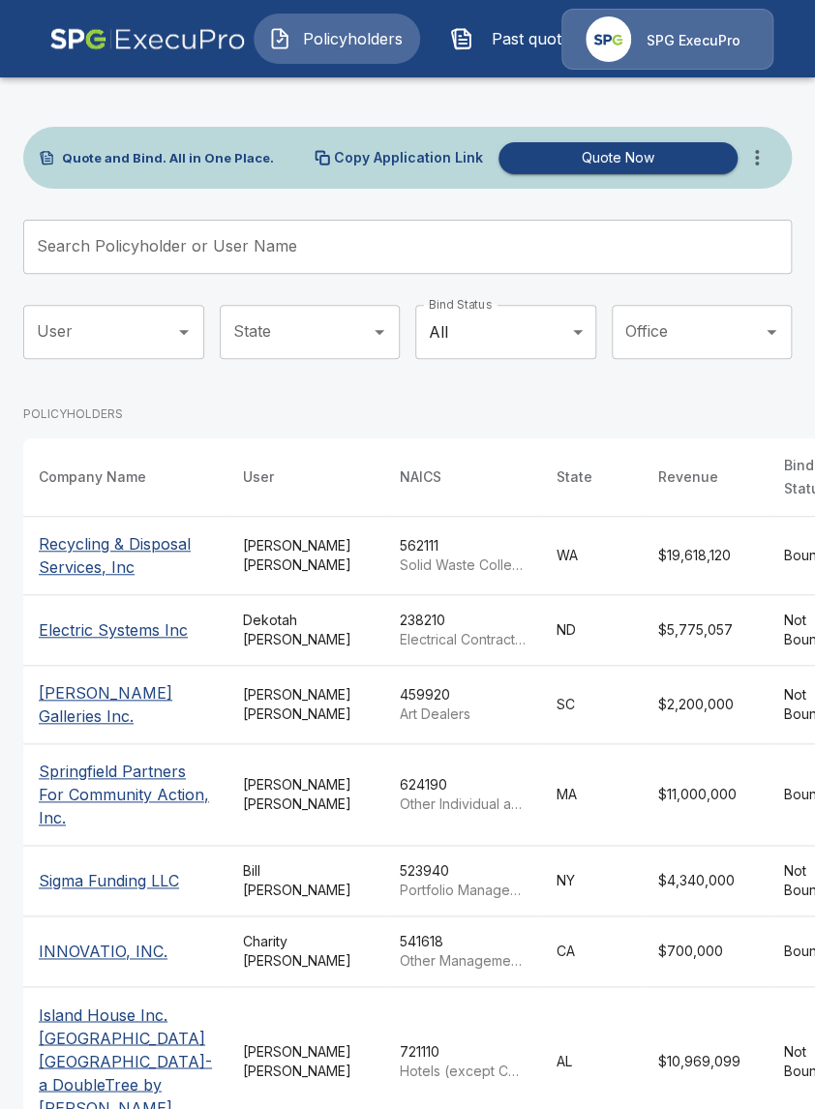
click at [486, 53] on button "Past quotes" at bounding box center [518, 39] width 166 height 50
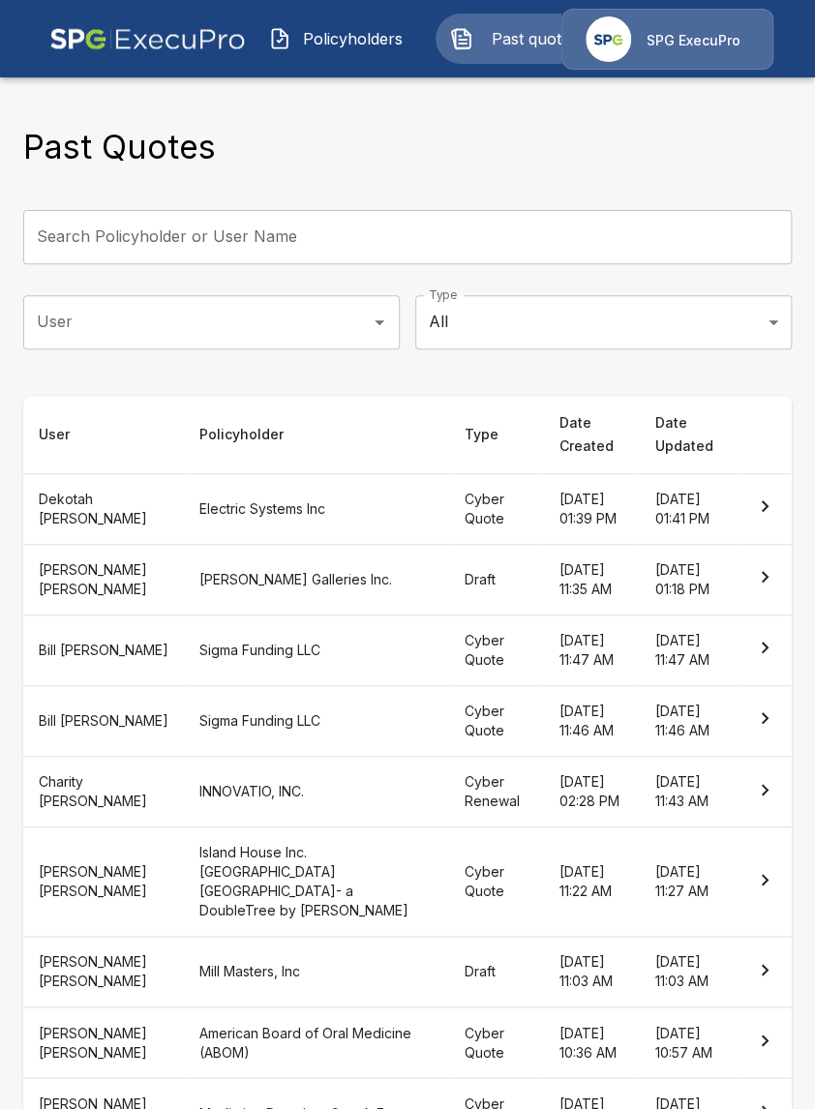
click at [427, 243] on input "Search Policyholder or User Name" at bounding box center [396, 237] width 747 height 54
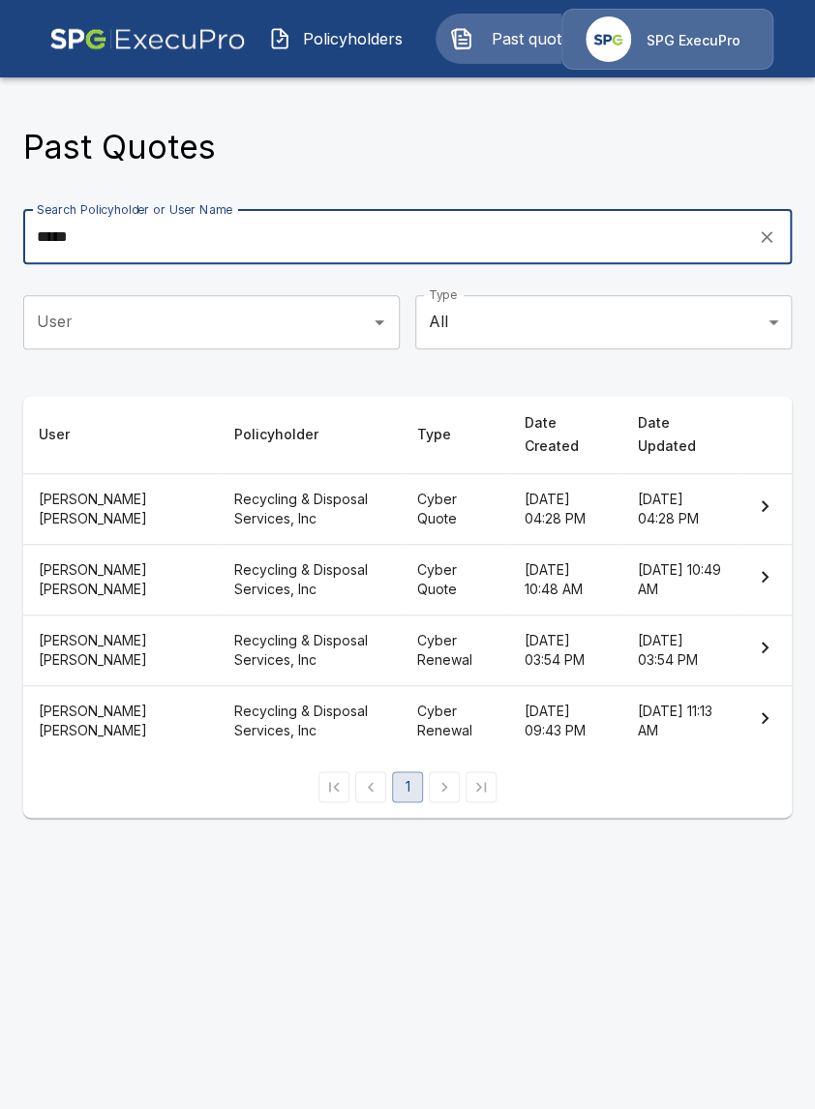
type input "*****"
click at [230, 489] on th "Recycling & Disposal Services, Inc" at bounding box center [310, 508] width 183 height 71
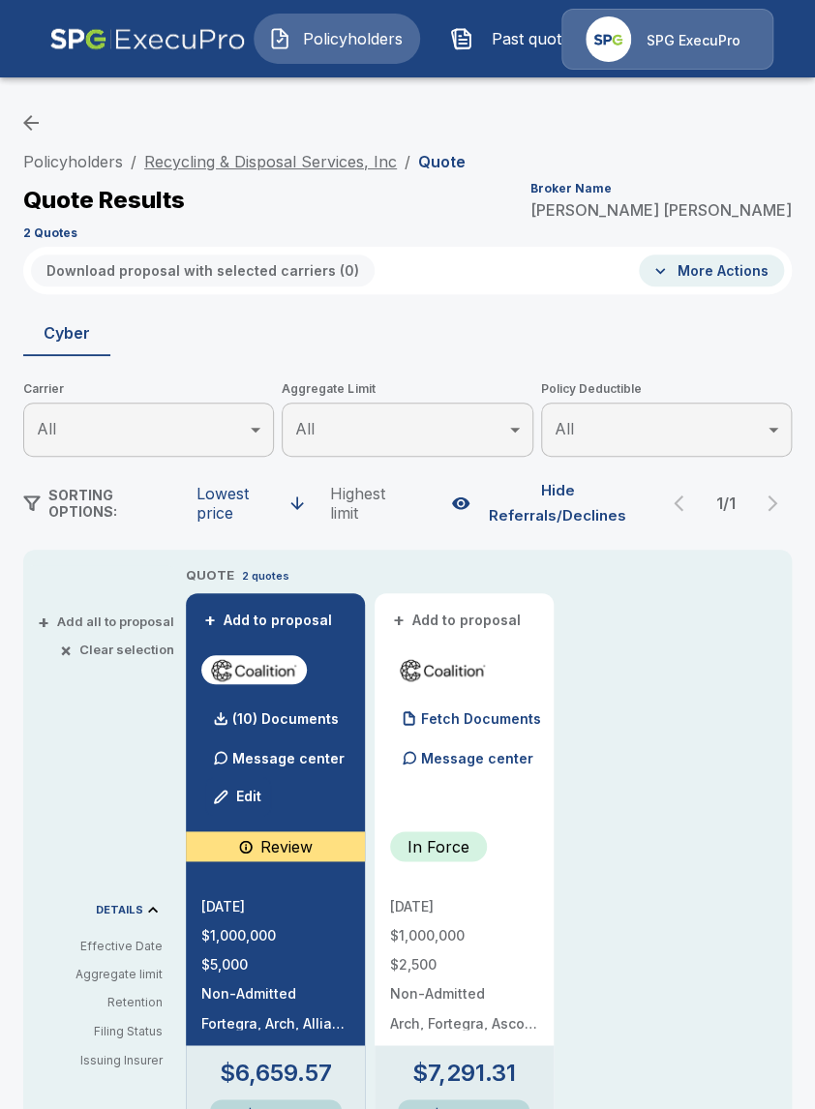
click at [221, 162] on link "Recycling & Disposal Services, Inc" at bounding box center [270, 161] width 253 height 19
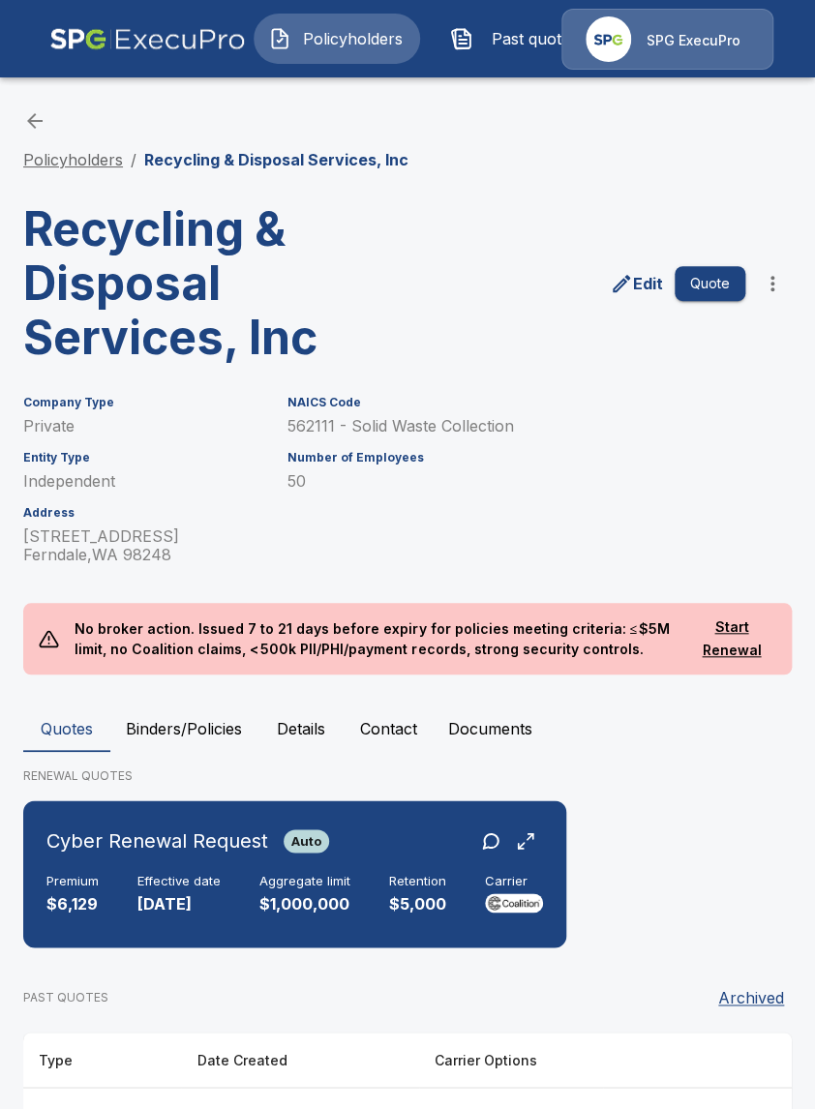
click at [69, 157] on link "Policyholders" at bounding box center [73, 159] width 100 height 19
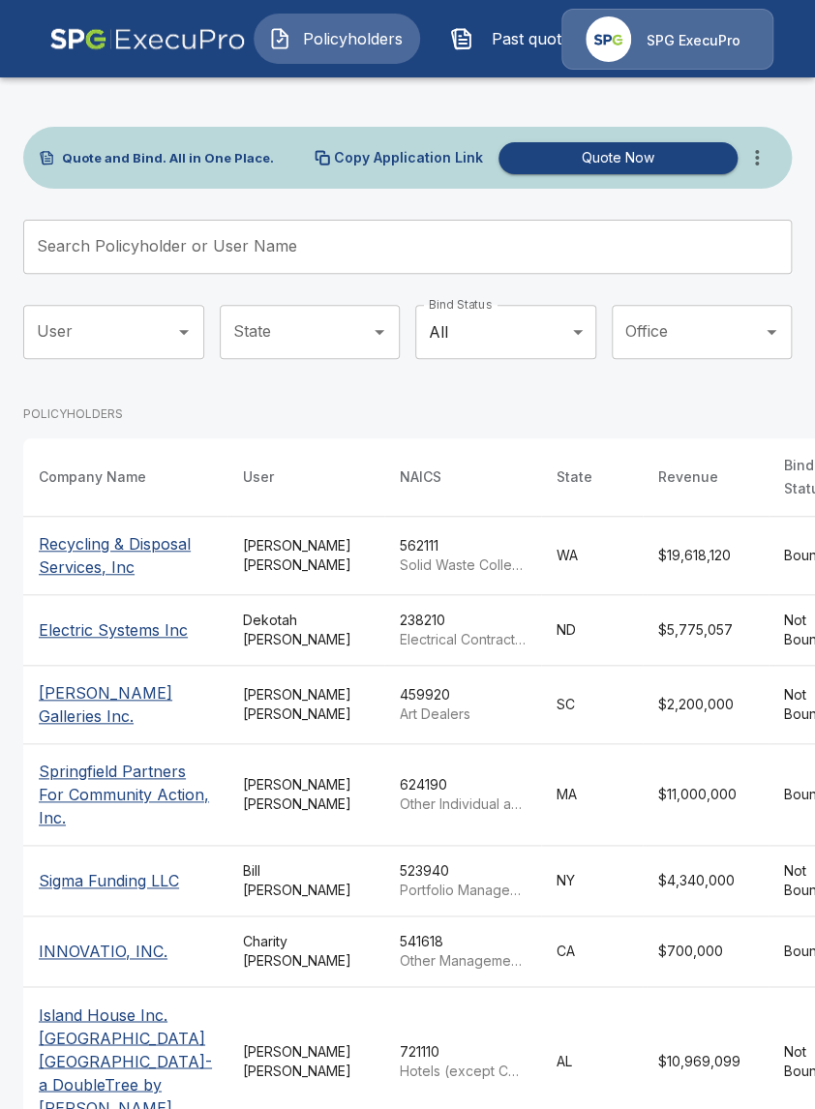
click at [757, 152] on icon "more" at bounding box center [757, 157] width 4 height 15
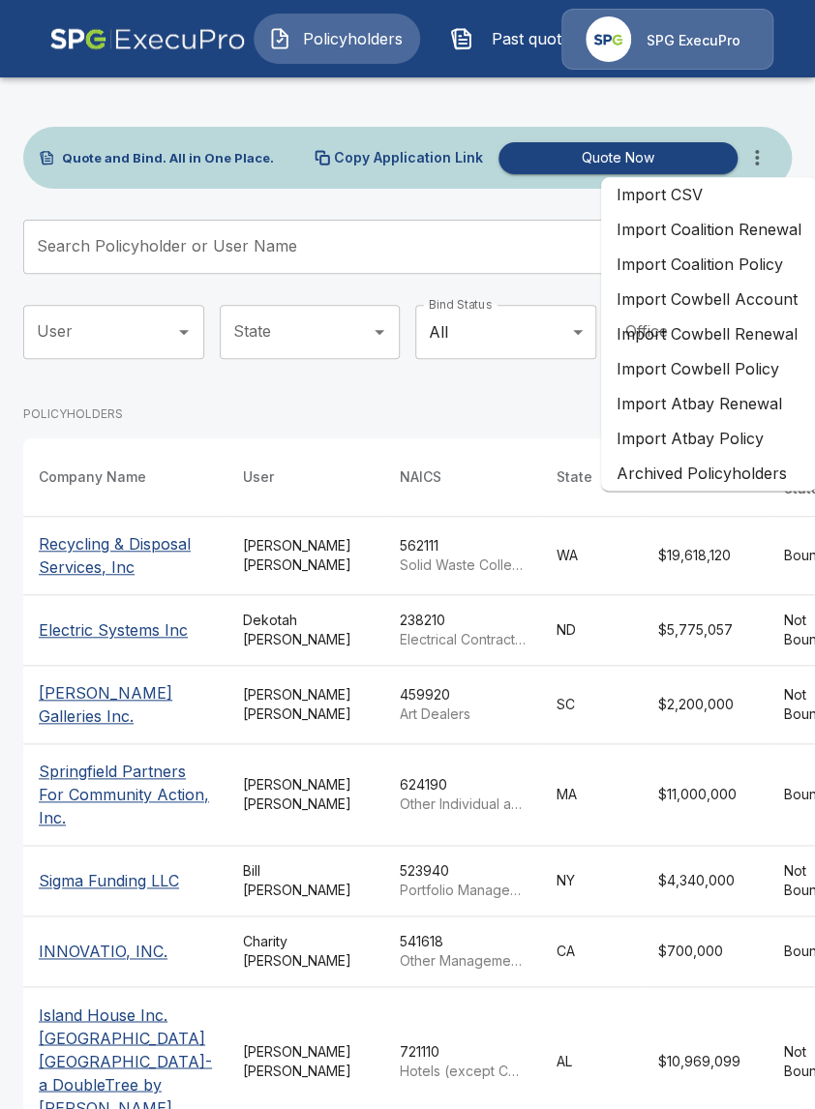
click at [762, 231] on li "Import Coalition Renewal" at bounding box center [709, 229] width 216 height 35
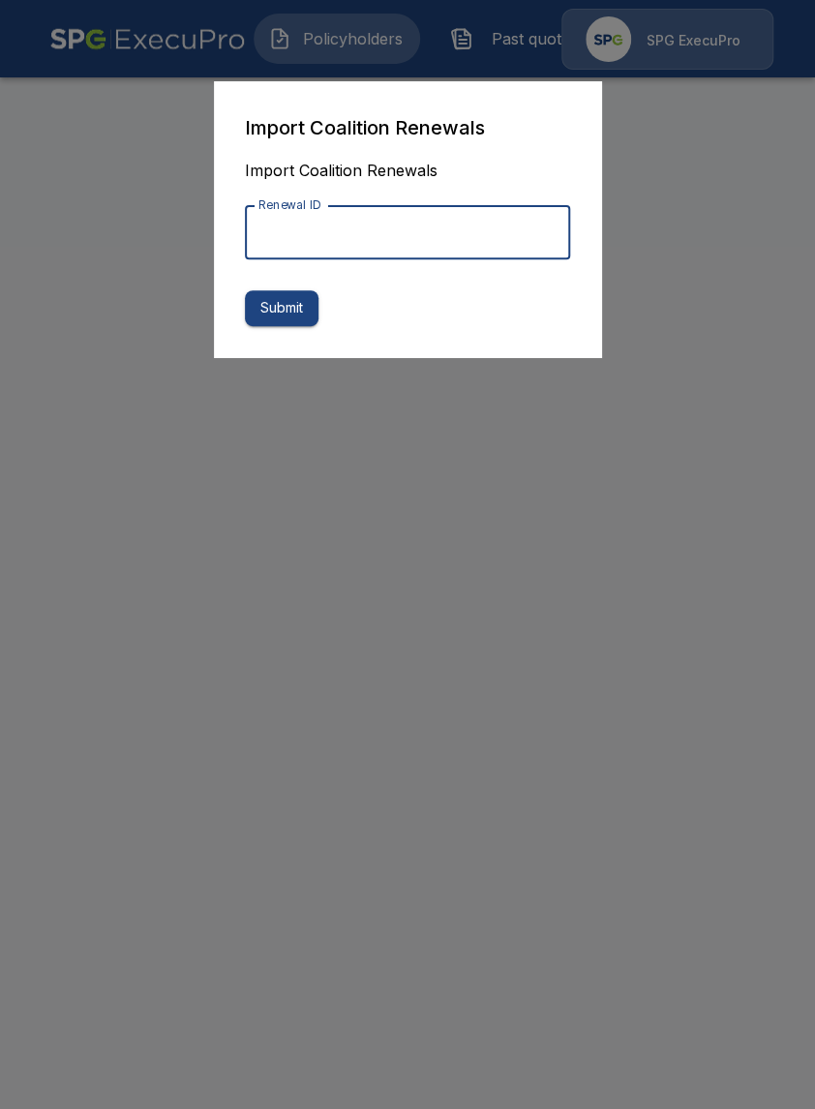
click at [462, 253] on input "Renewal ID" at bounding box center [407, 232] width 325 height 54
paste input "**********"
type input "**********"
click at [282, 304] on button "Submit" at bounding box center [282, 308] width 74 height 36
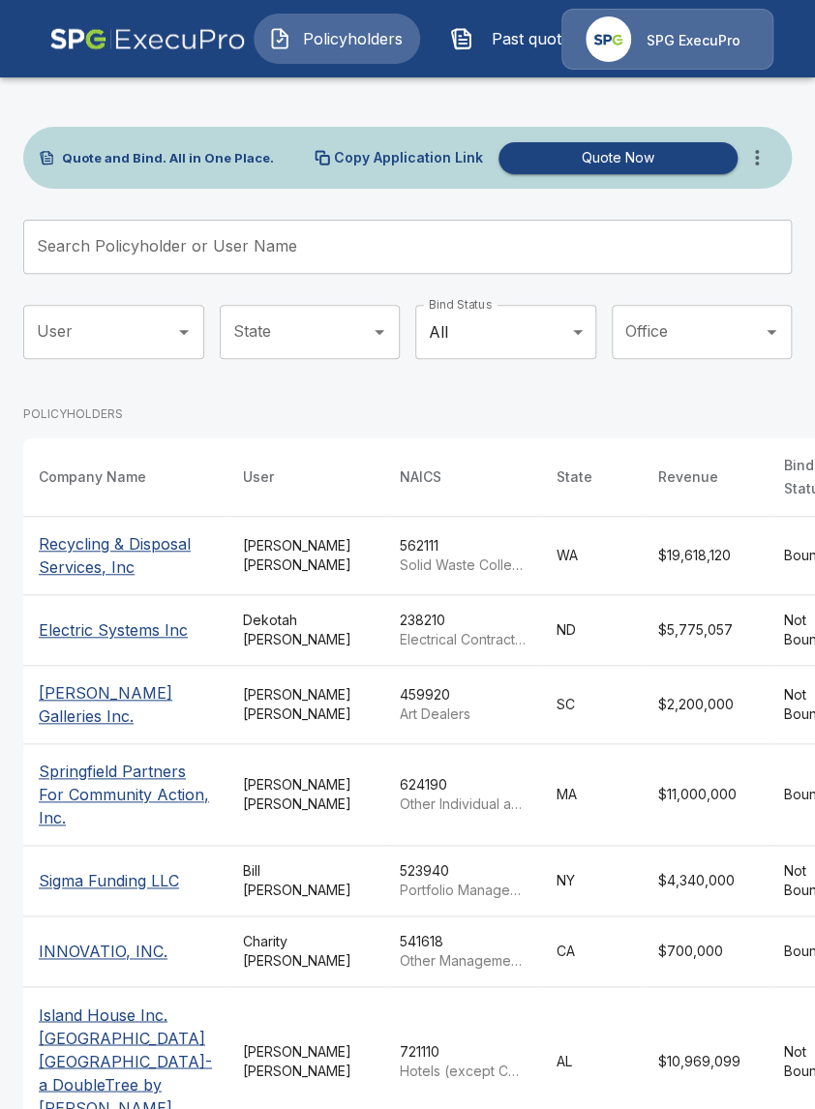
click at [287, 594] on td "Tricia Dietz" at bounding box center [305, 556] width 157 height 78
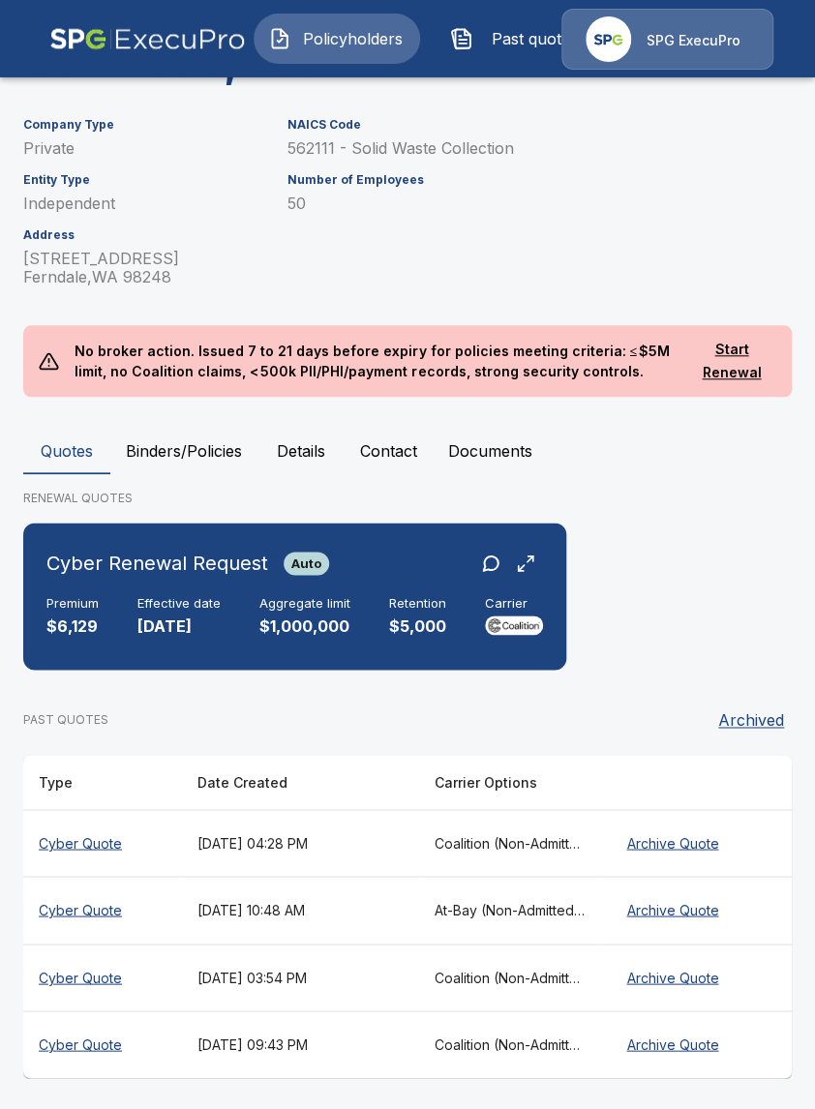
scroll to position [283, 0]
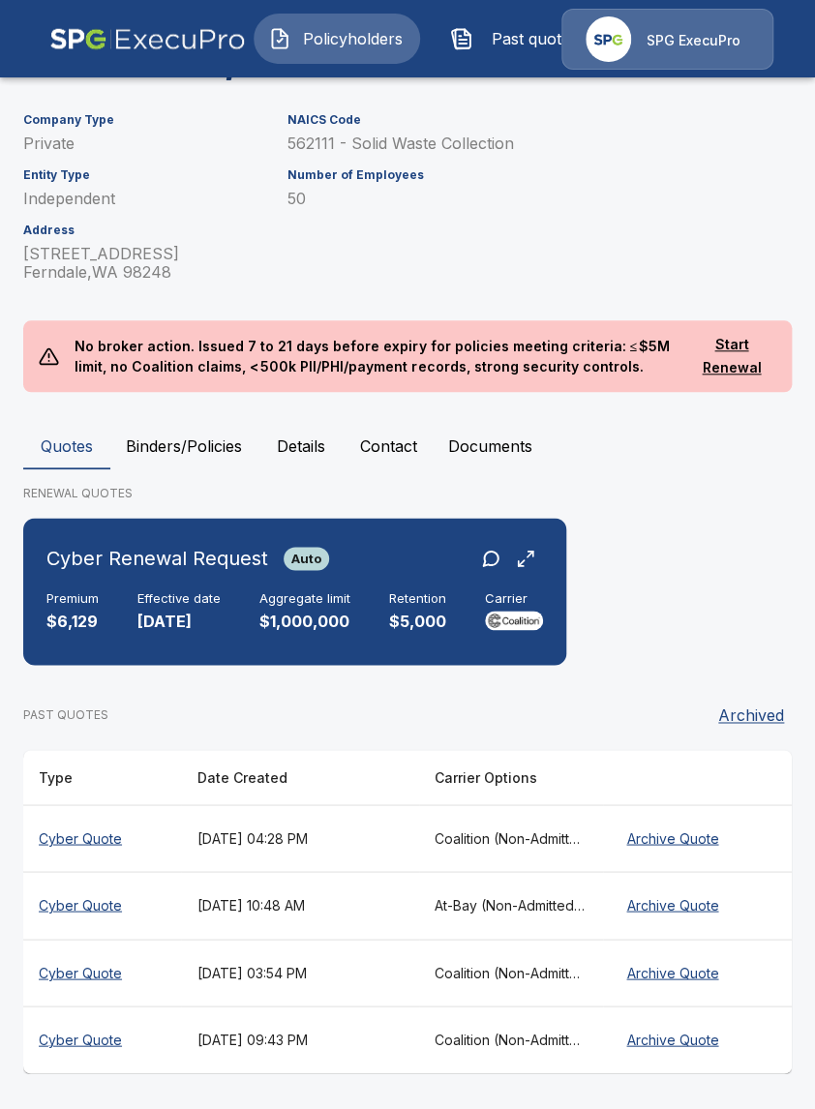
click at [144, 447] on button "Binders/Policies" at bounding box center [183, 446] width 147 height 46
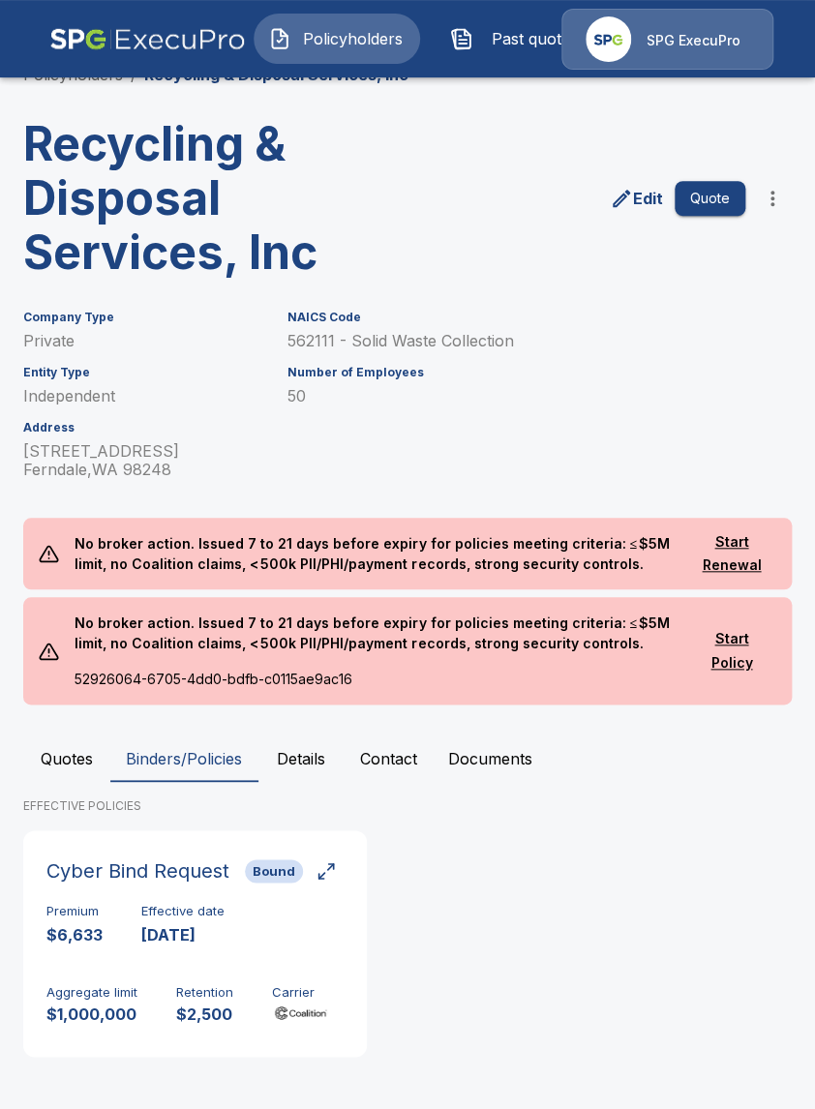
scroll to position [85, 0]
click at [75, 781] on button "Quotes" at bounding box center [66, 758] width 87 height 46
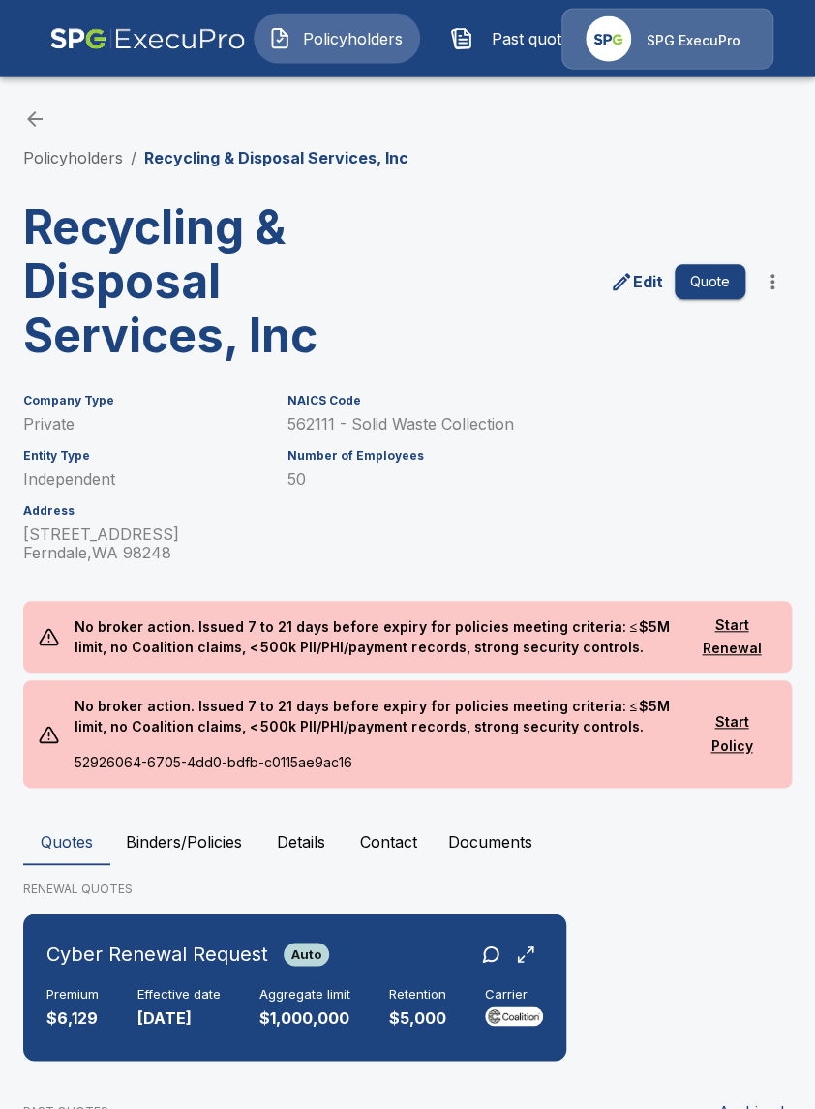
scroll to position [0, 0]
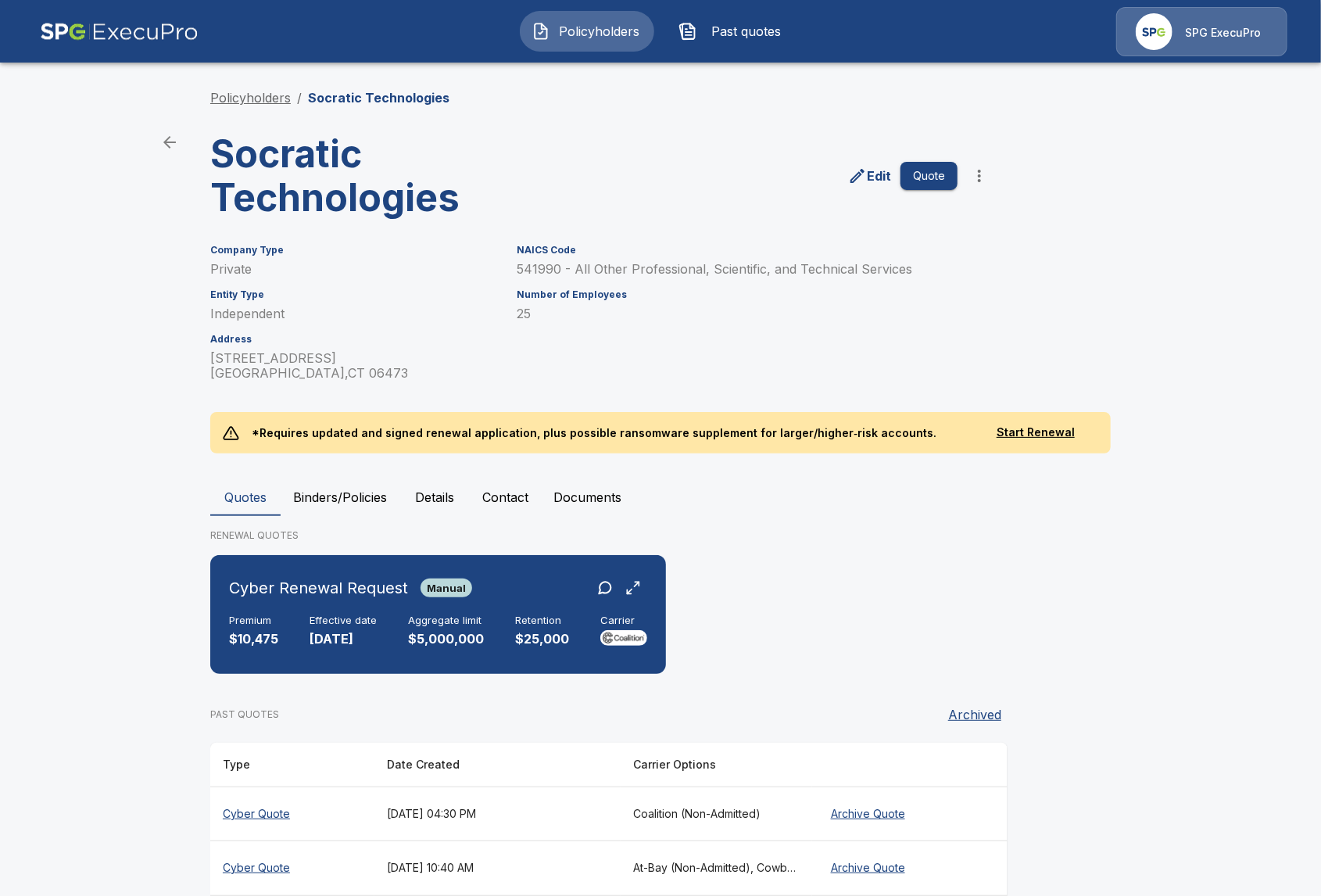
click at [285, 99] on link "Policyholders" at bounding box center [250, 97] width 81 height 15
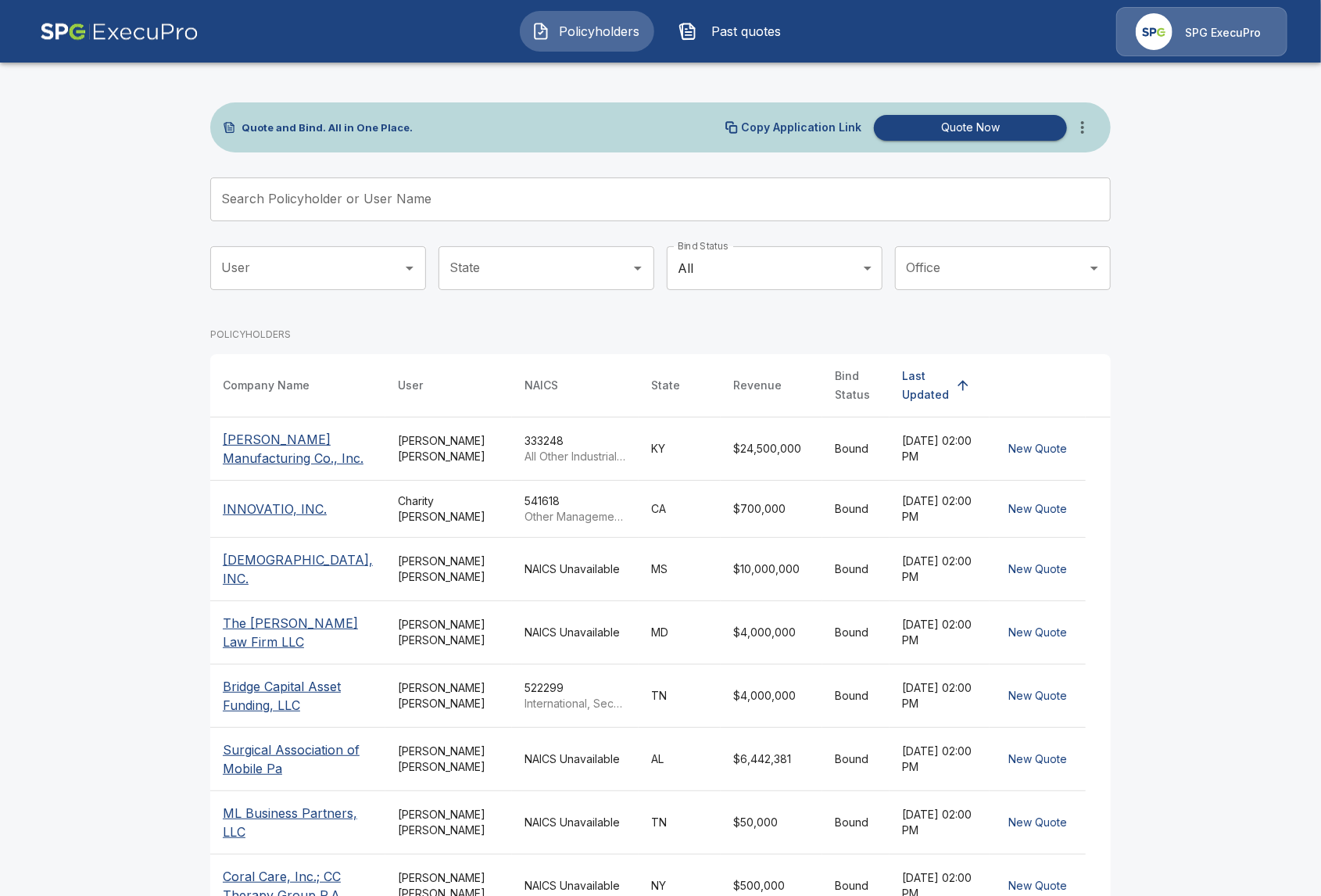
click at [516, 203] on input "Search Policyholder or User Name" at bounding box center [651, 200] width 883 height 44
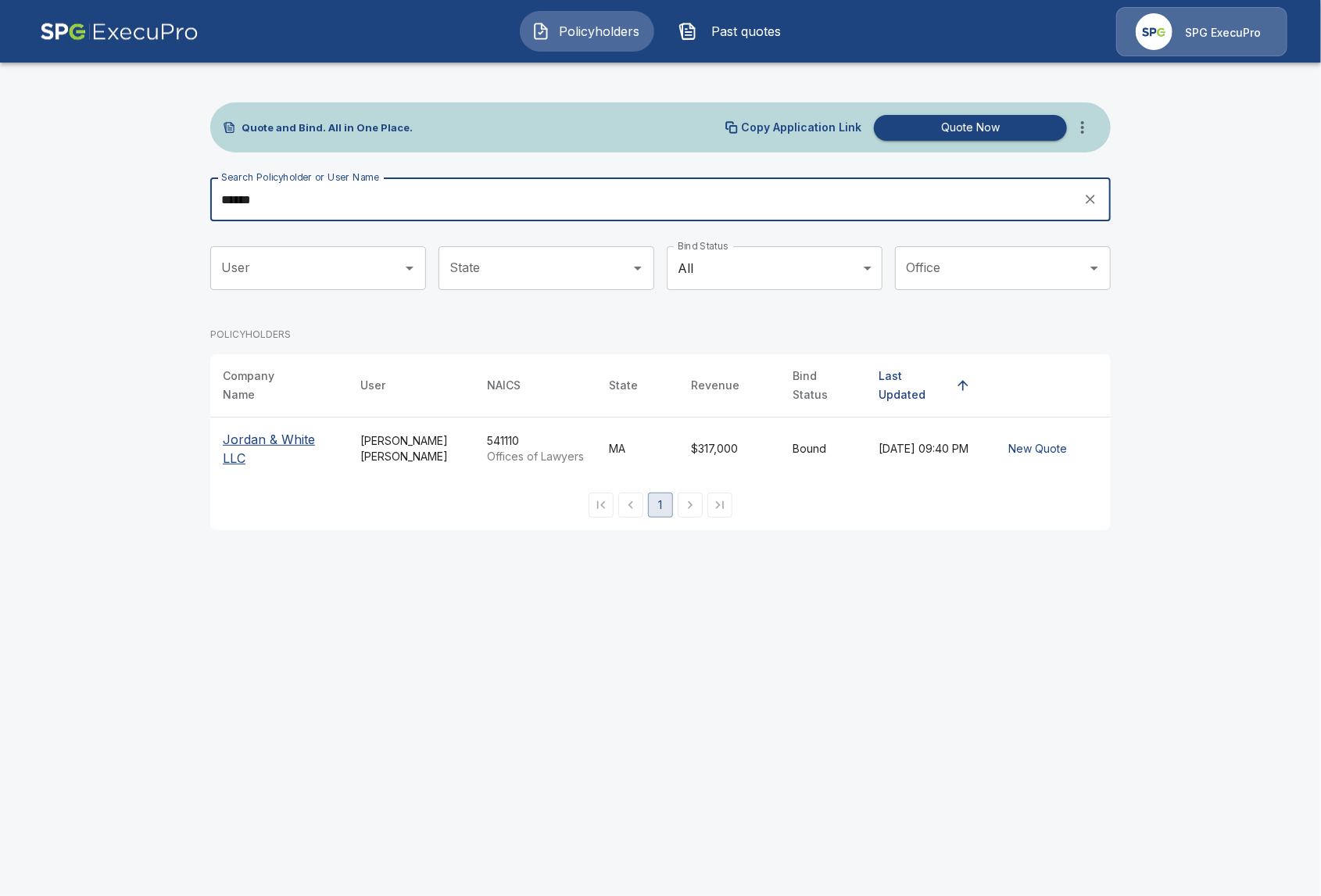
type input "******"
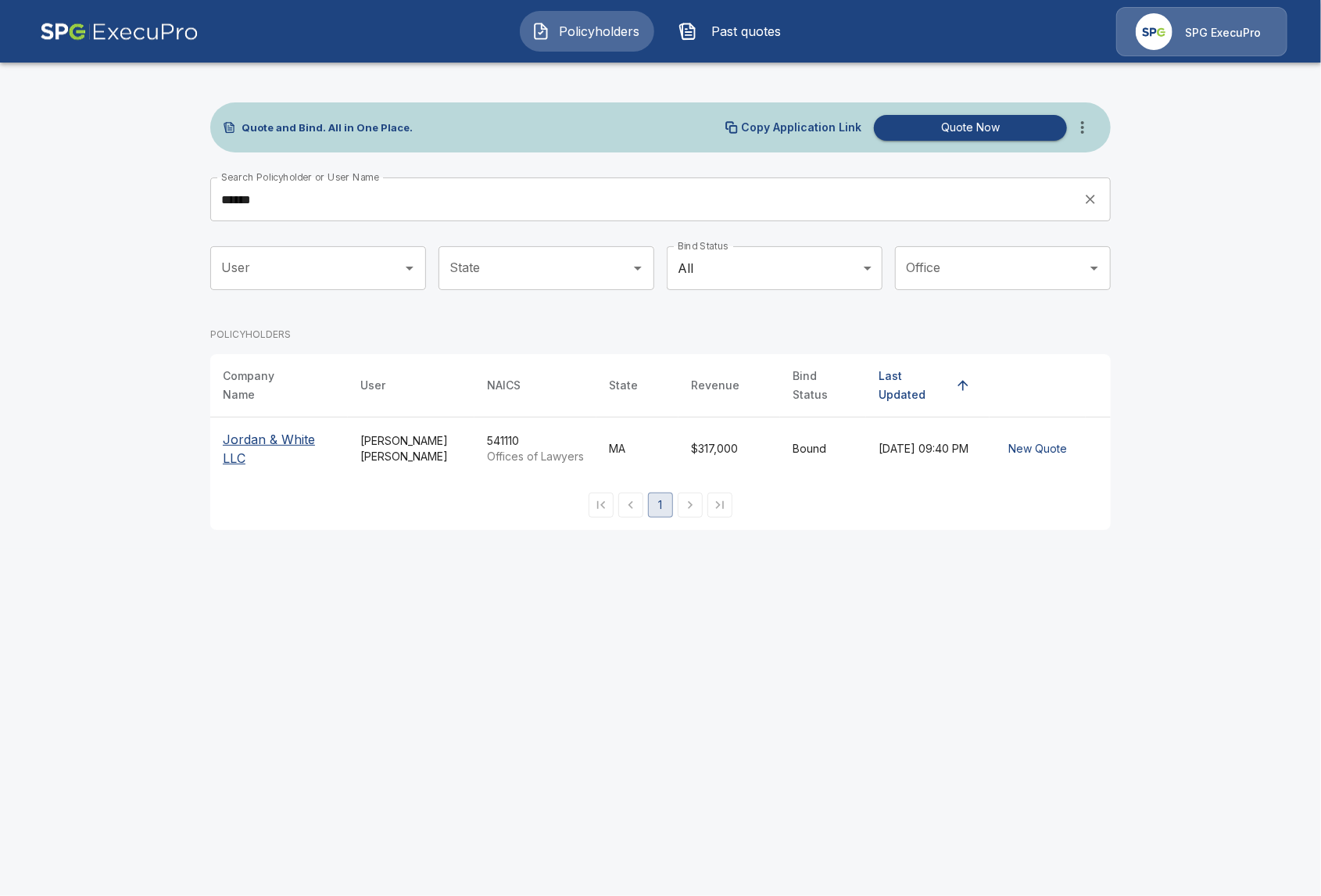
click at [250, 447] on p "Jordan & White LLC" at bounding box center [279, 448] width 112 height 37
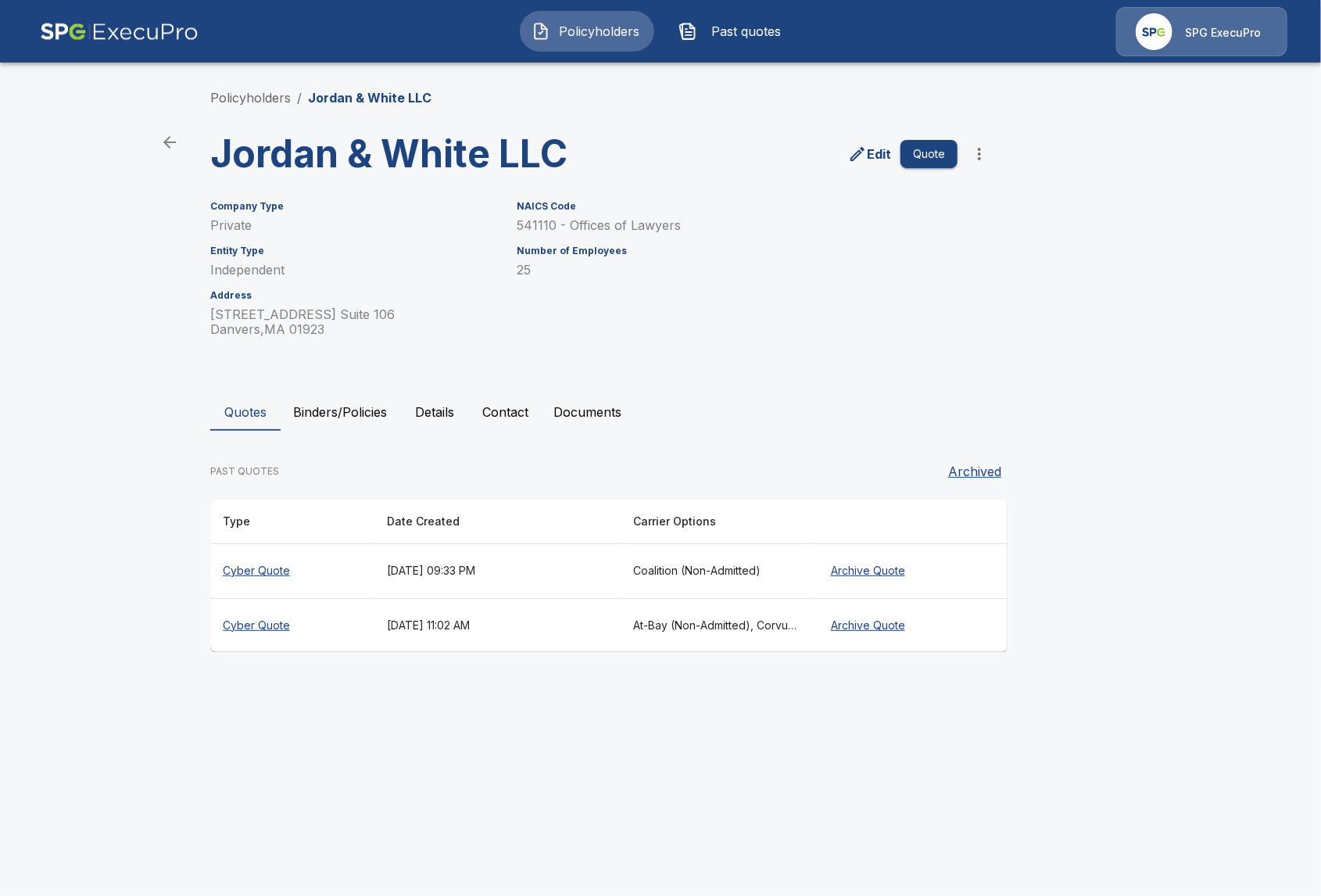
click at [390, 402] on button "Binders/Policies" at bounding box center [339, 412] width 119 height 37
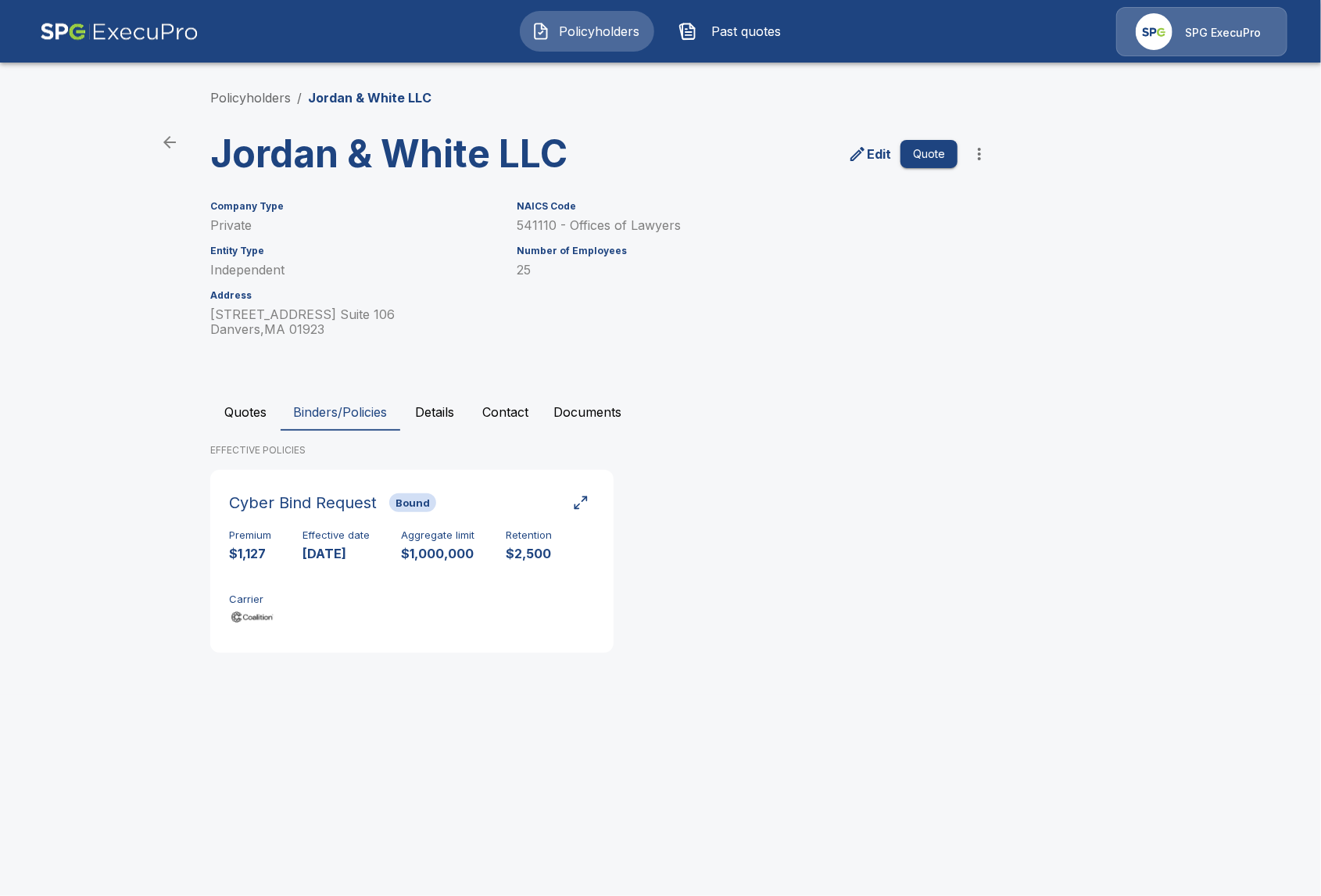
click at [250, 414] on button "Quotes" at bounding box center [245, 412] width 70 height 37
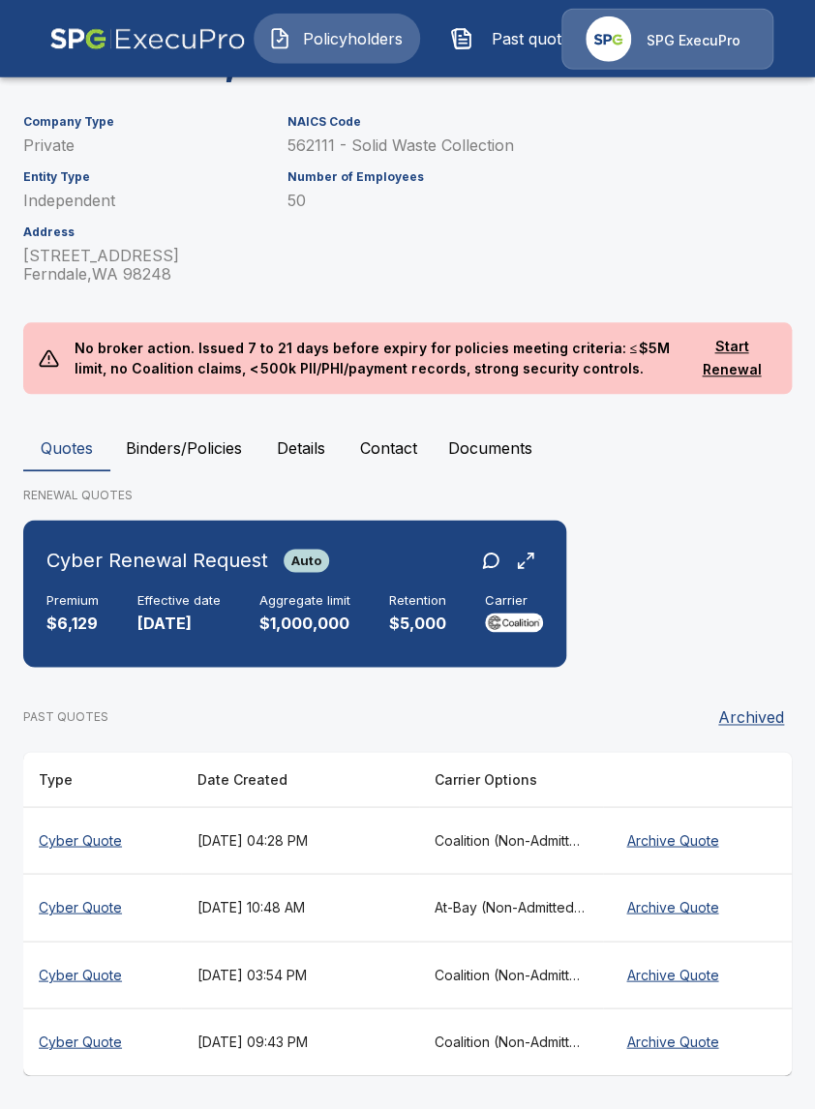
scroll to position [283, 0]
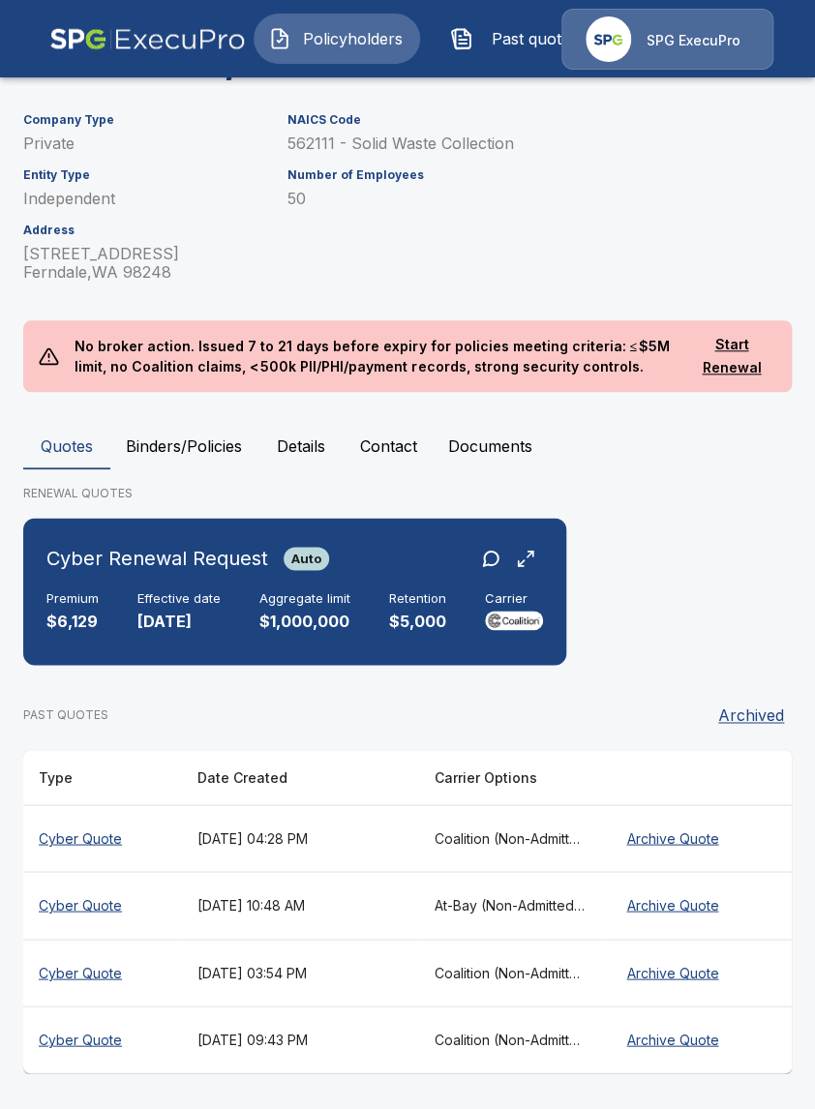
click at [304, 689] on div "PAST QUOTES Archived Type Date Created Carrier Options Cyber Quote [DATE] 04:28…" at bounding box center [407, 876] width 768 height 393
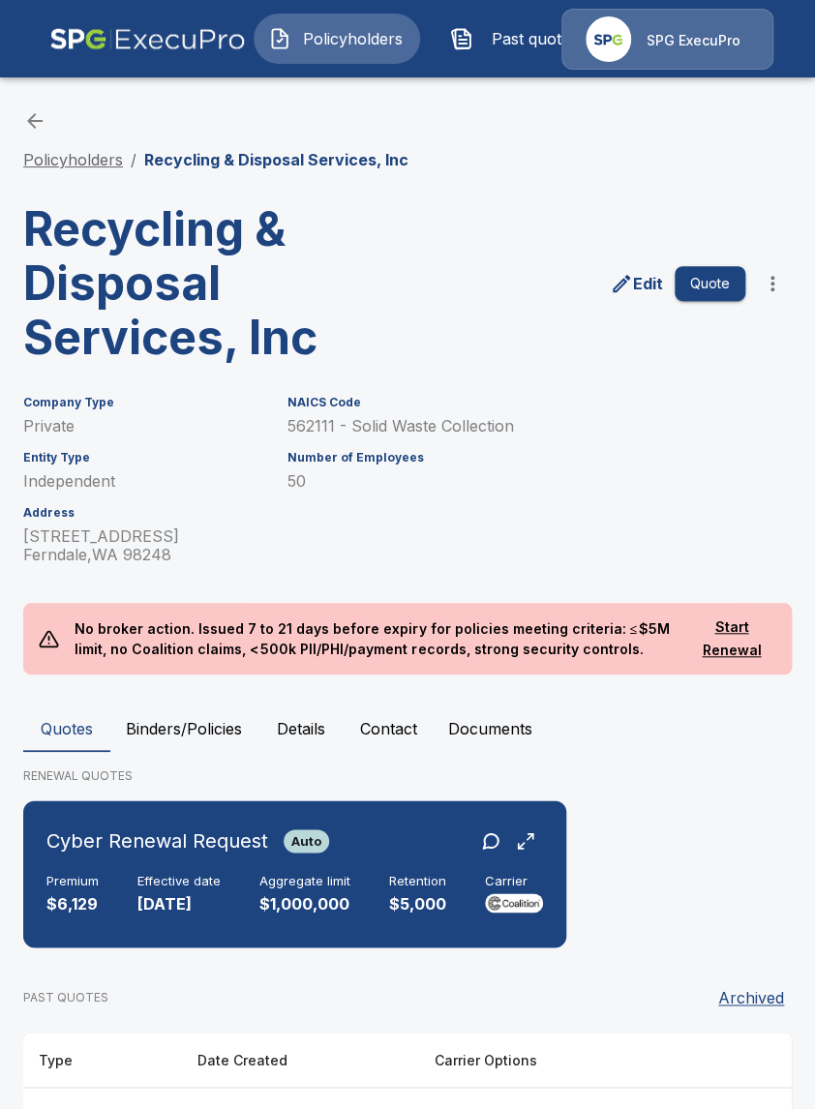
click at [83, 161] on link "Policyholders" at bounding box center [73, 159] width 100 height 19
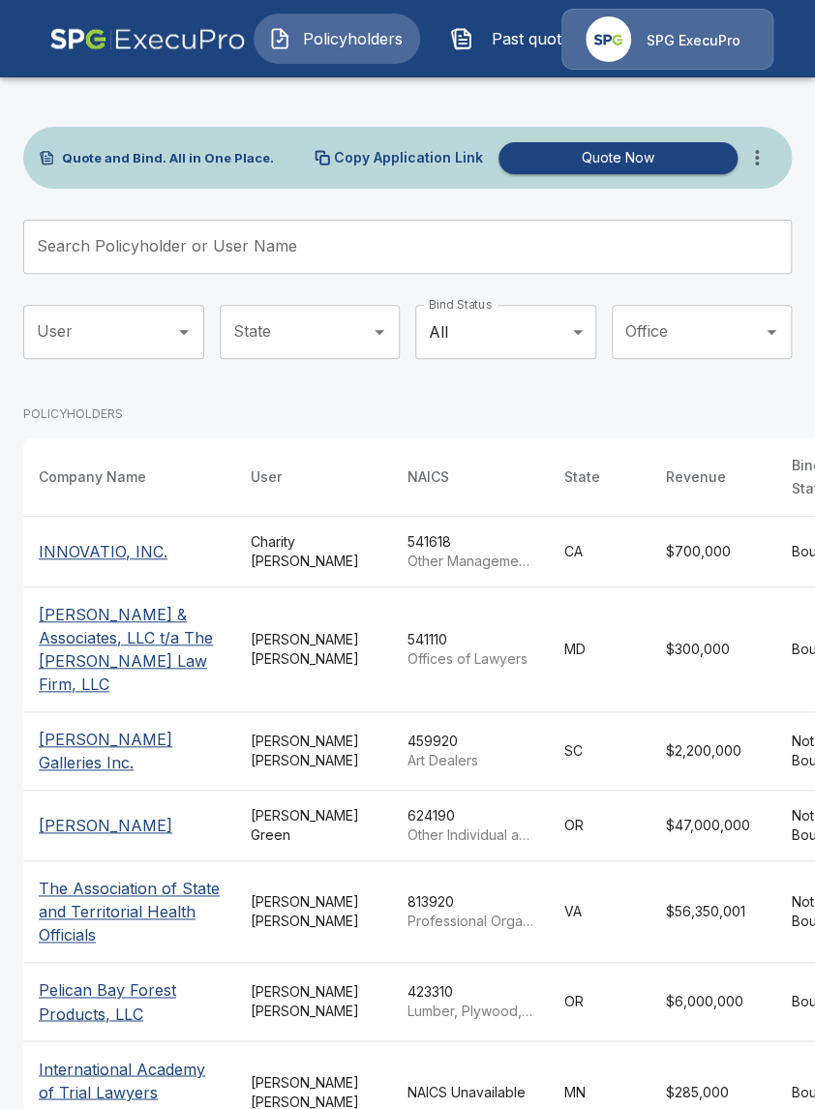
click at [256, 247] on input "Search Policyholder or User Name" at bounding box center [396, 247] width 747 height 54
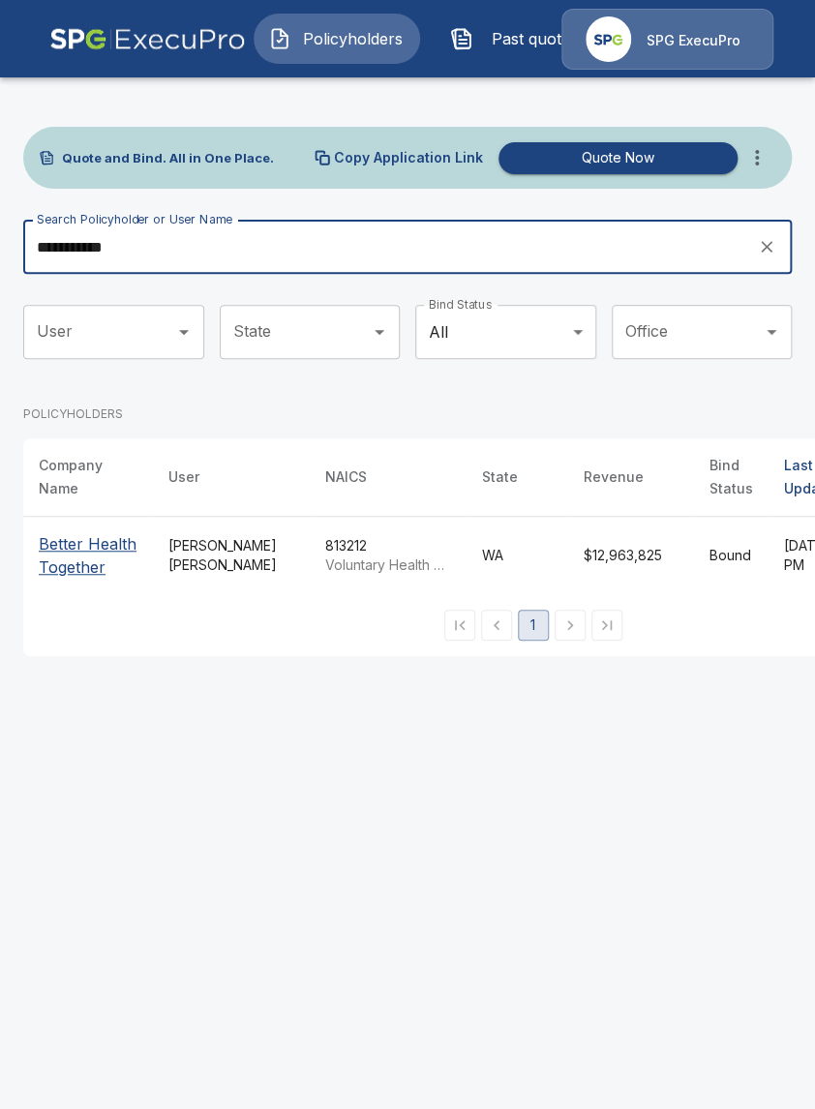
type input "**********"
drag, startPoint x: 78, startPoint y: 556, endPoint x: 99, endPoint y: 536, distance: 28.7
click at [78, 555] on p "Better Health Together" at bounding box center [88, 555] width 99 height 46
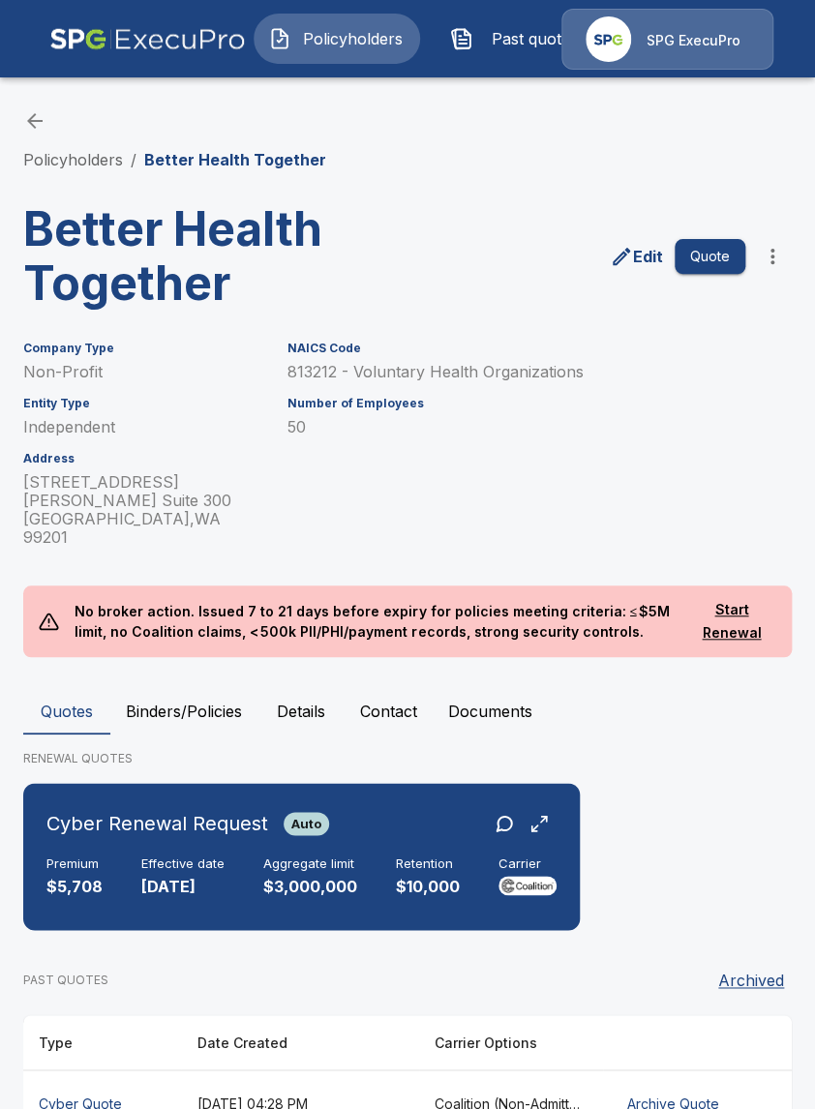
click at [367, 514] on div "NAICS Code 813212 - Voluntary Health Organizations Number of Employees 50" at bounding box center [462, 432] width 396 height 228
click at [83, 157] on link "Policyholders" at bounding box center [73, 159] width 100 height 19
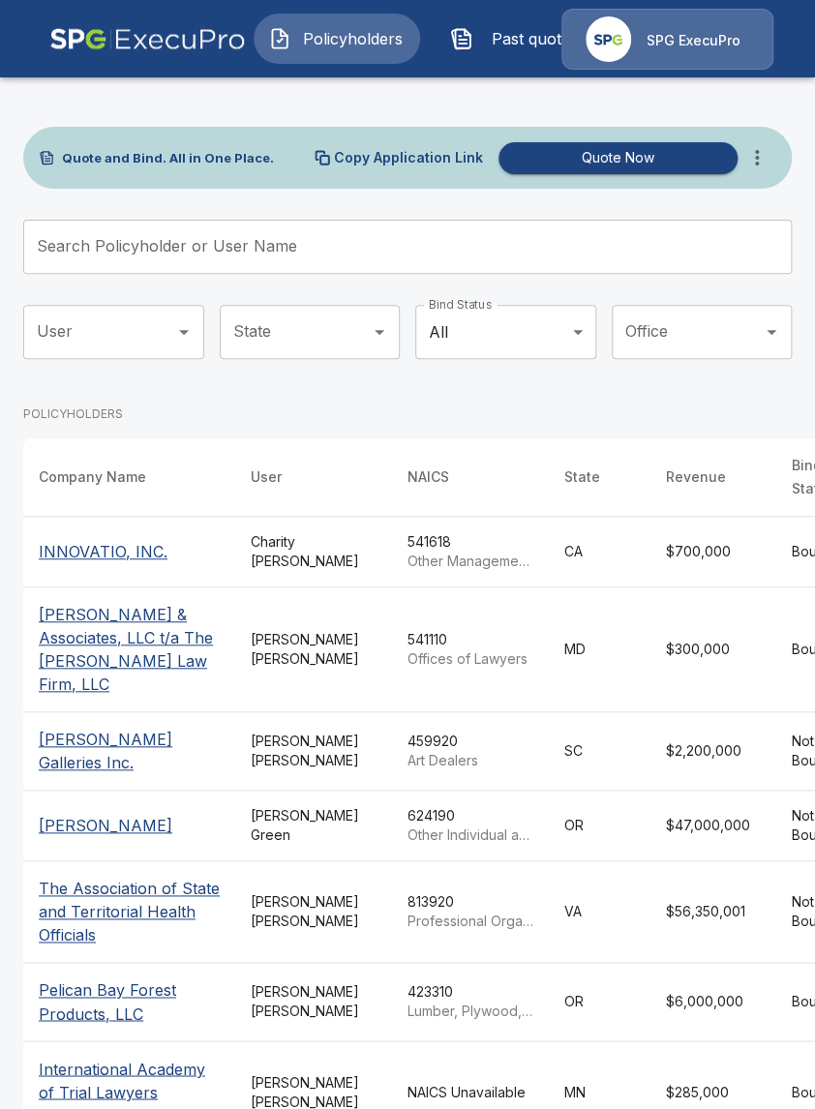
click at [296, 226] on input "Search Policyholder or User Name" at bounding box center [396, 247] width 747 height 54
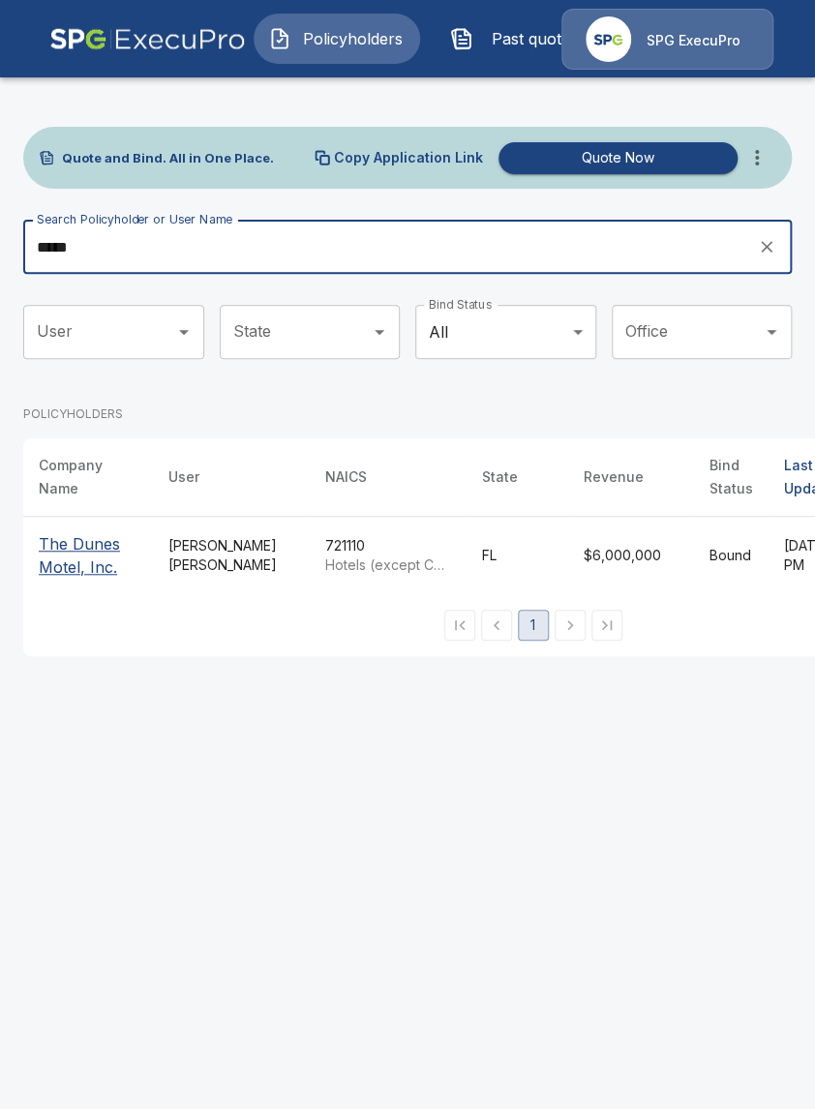
type input "*****"
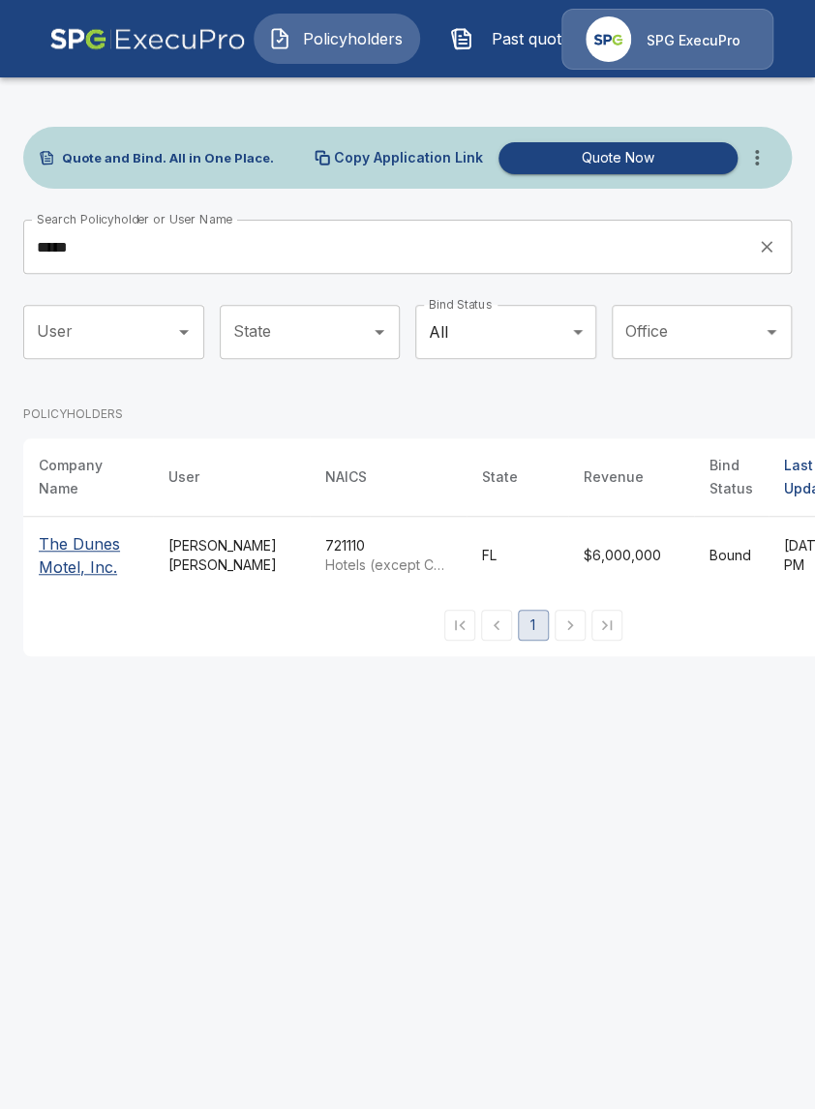
click at [91, 572] on p "The Dunes Motel, Inc." at bounding box center [88, 555] width 99 height 46
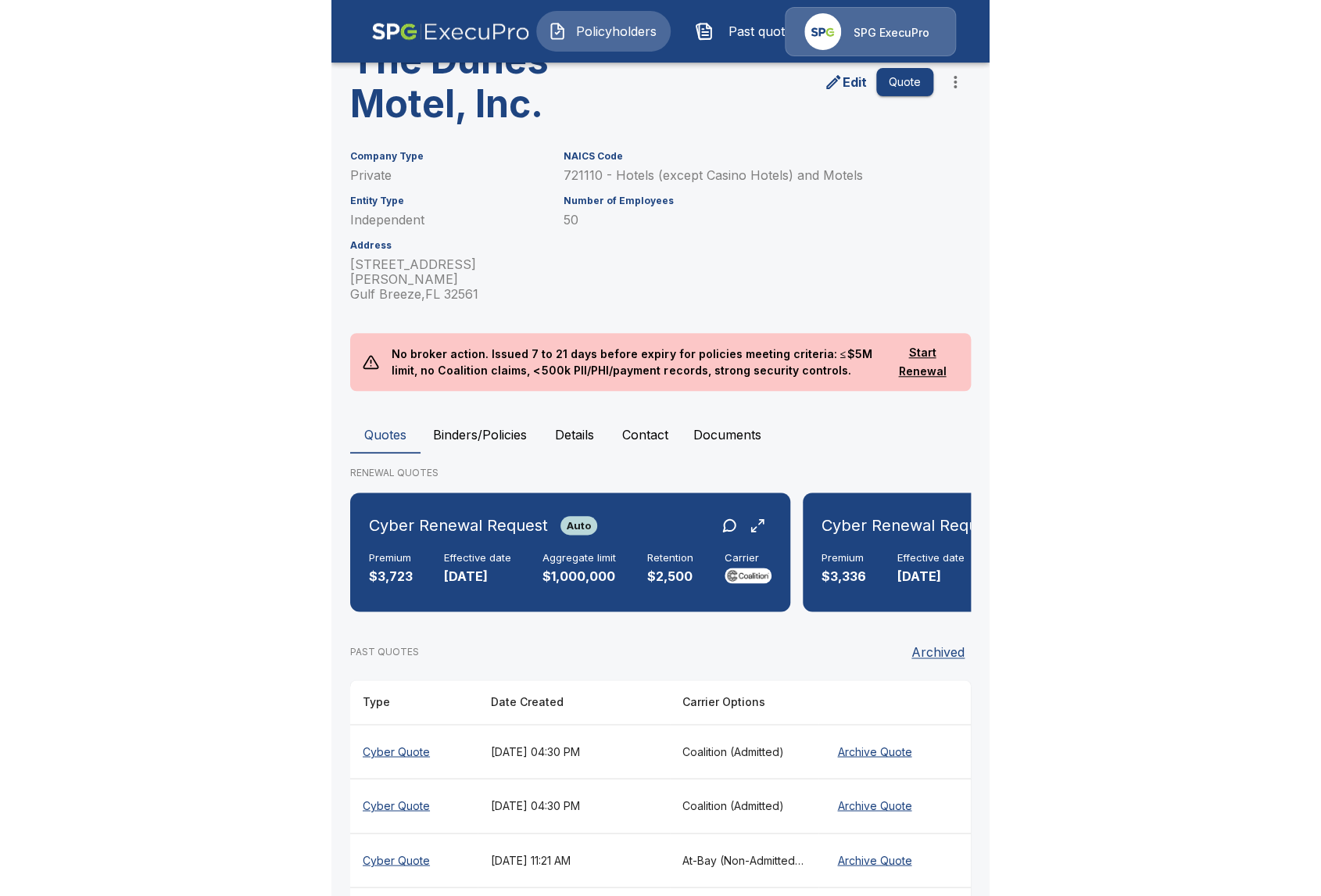
scroll to position [62, 0]
